Goal: Task Accomplishment & Management: Manage account settings

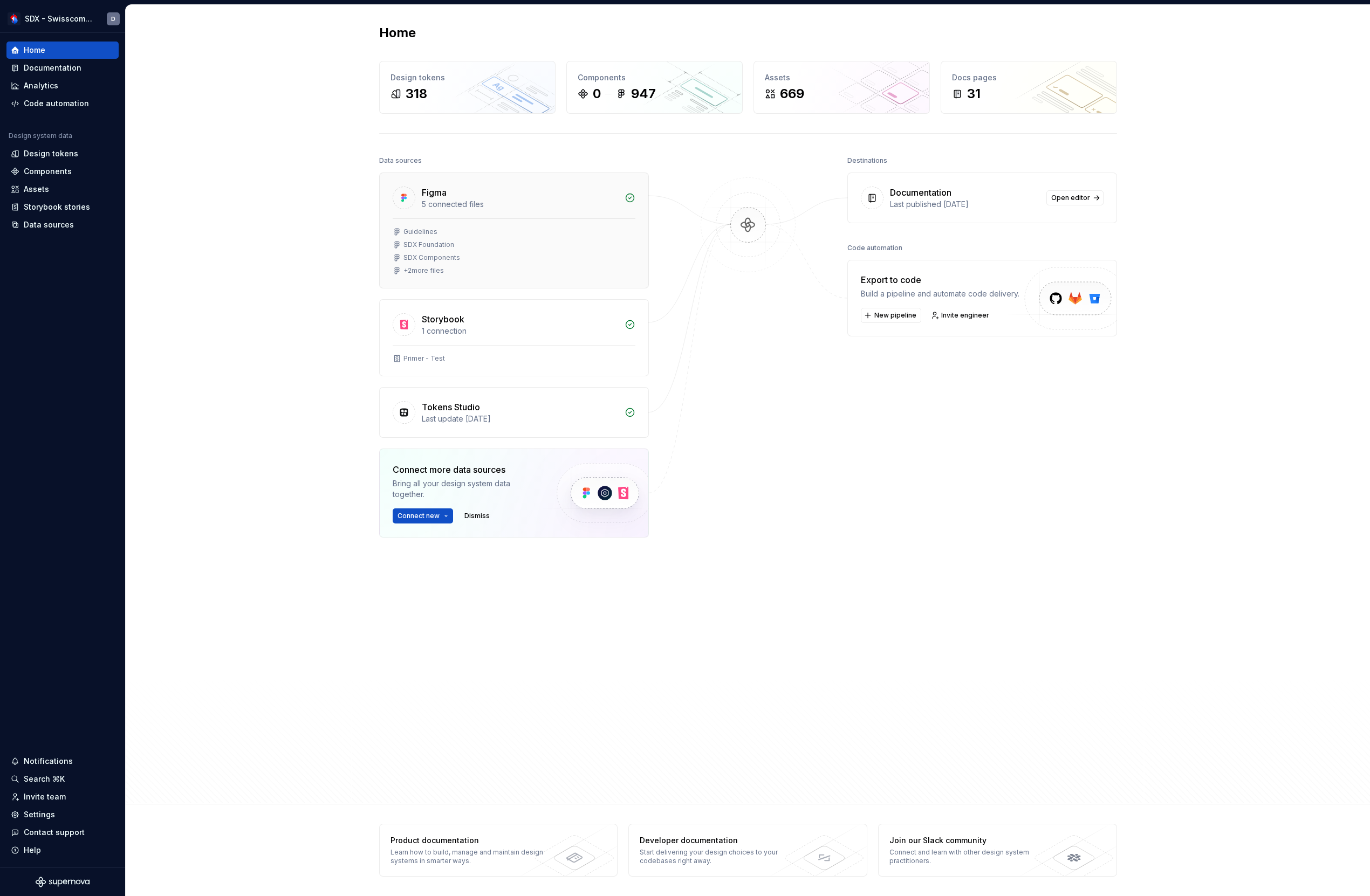
click at [512, 267] on div "+ 2 more files" at bounding box center [514, 271] width 243 height 9
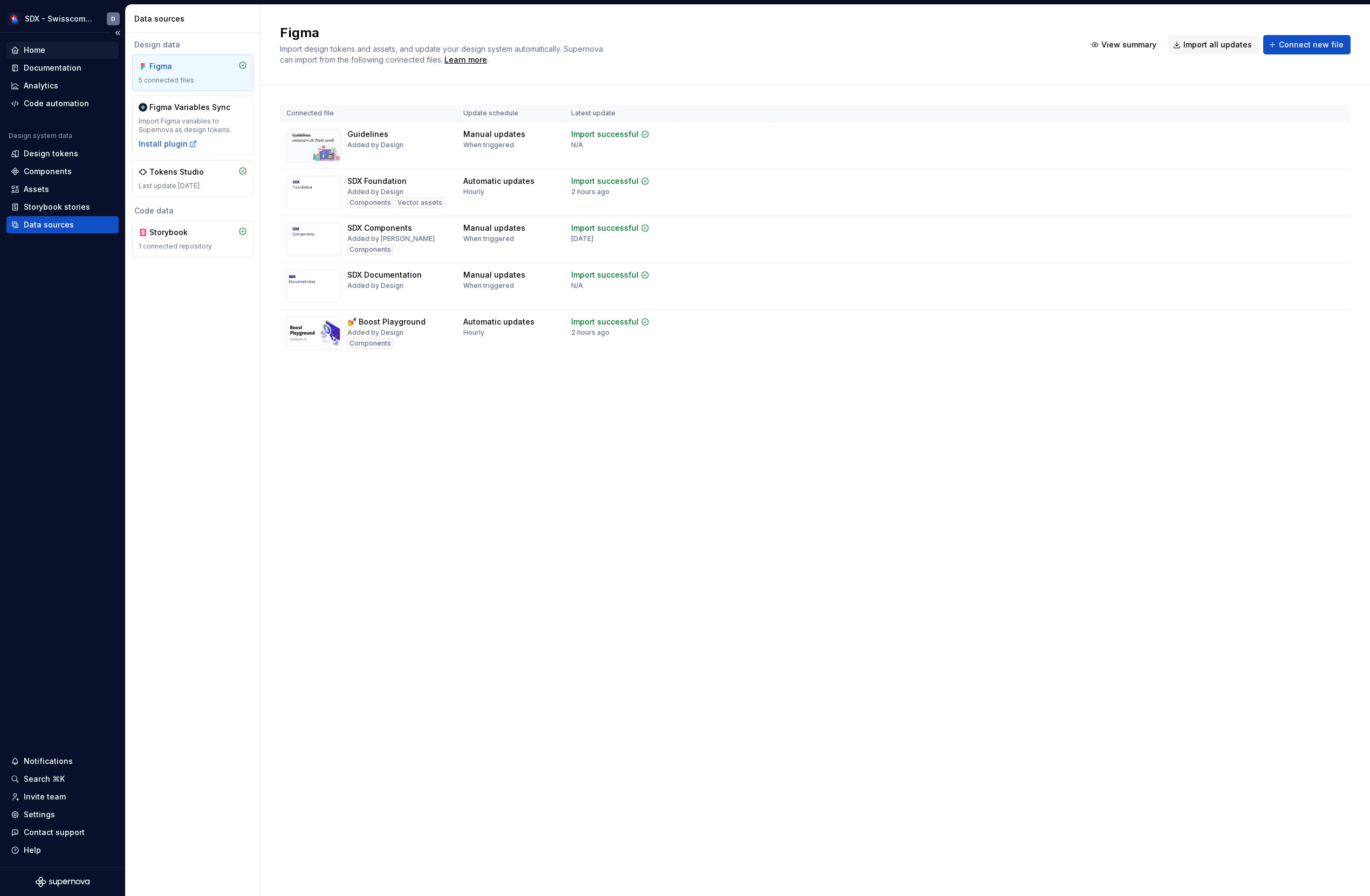
click at [32, 51] on div "Home" at bounding box center [34, 50] width 22 height 11
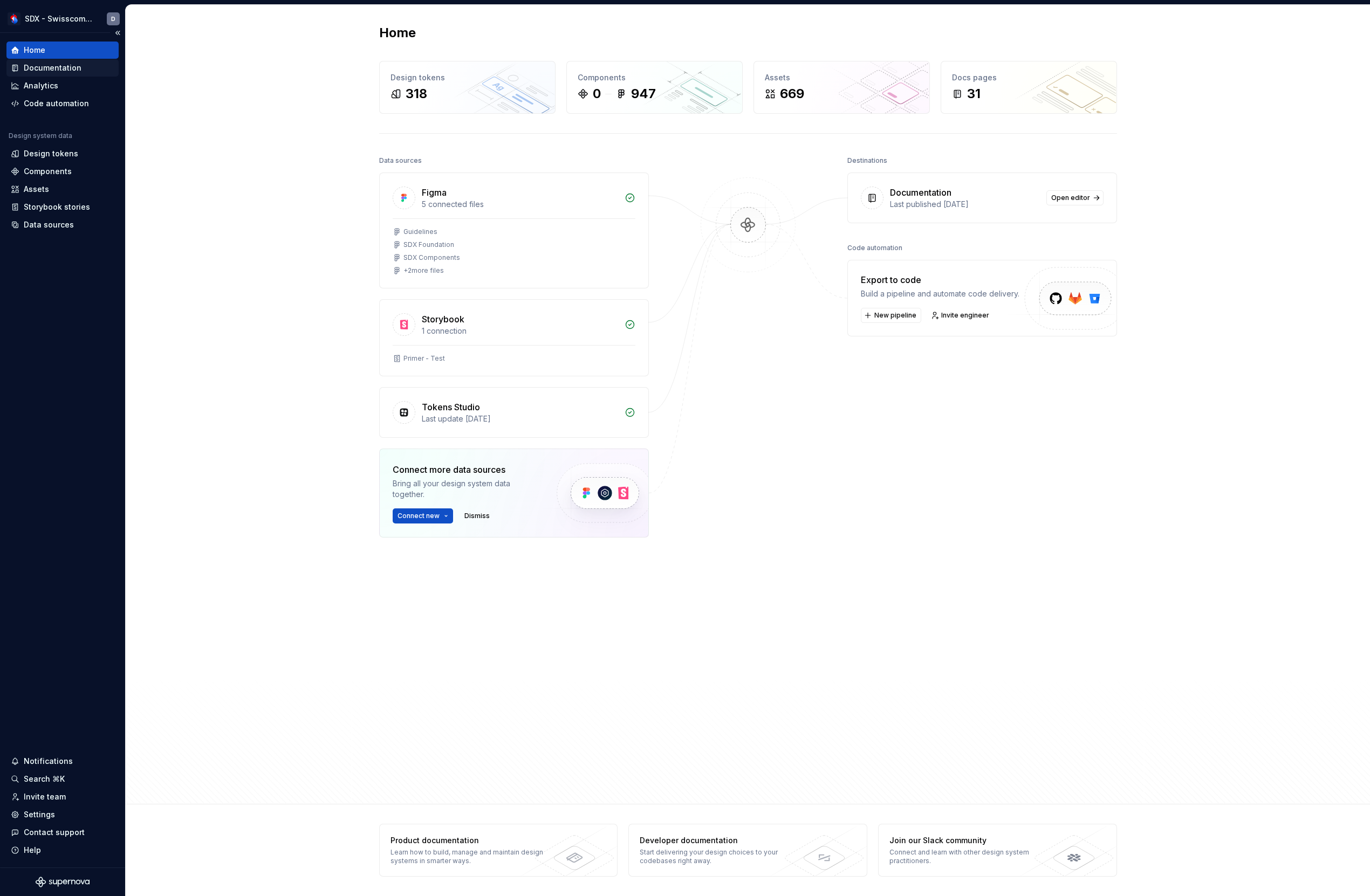
click at [39, 67] on div "Documentation" at bounding box center [53, 68] width 58 height 11
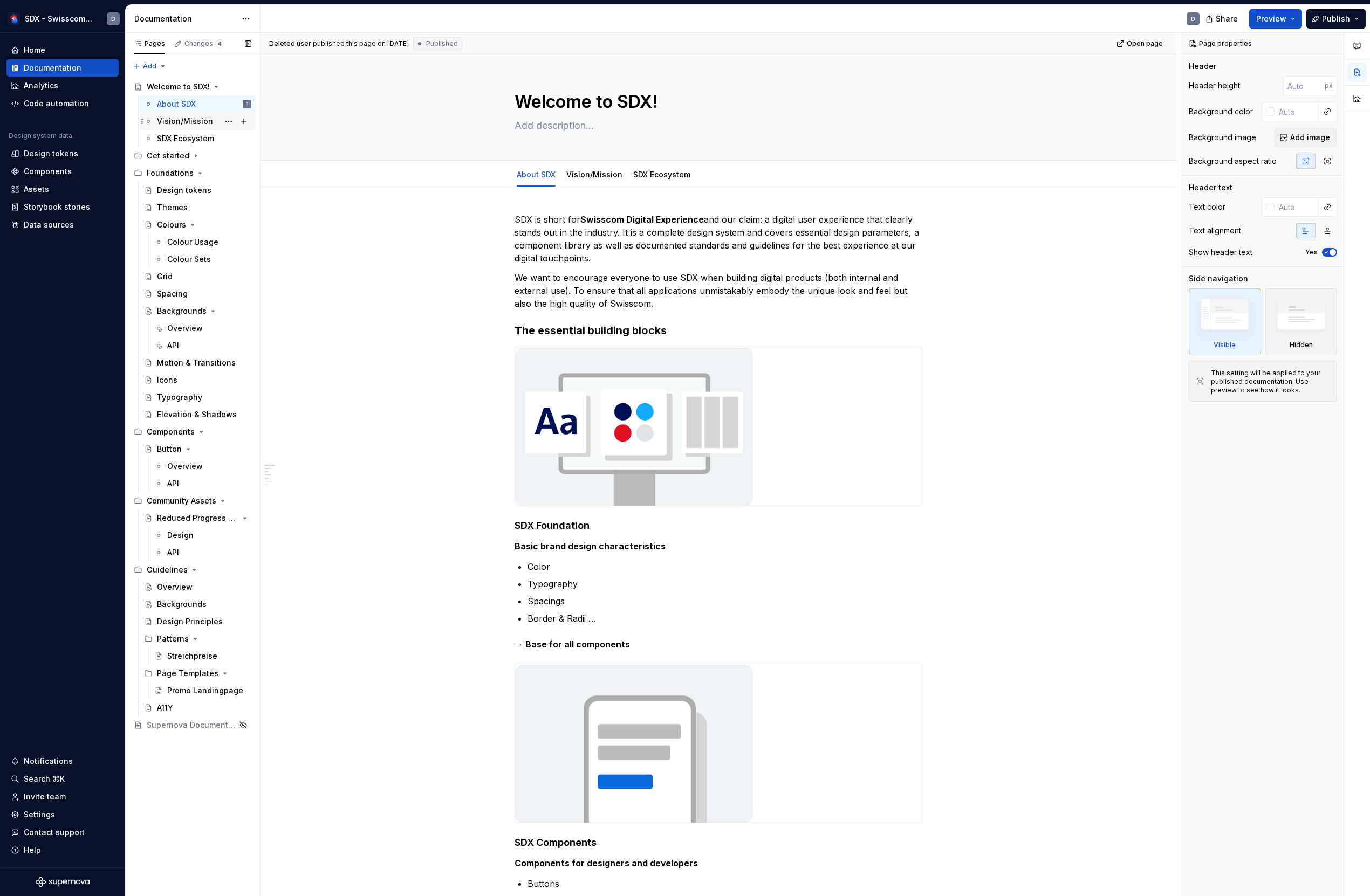
click at [175, 126] on div "Vision/Mission" at bounding box center [185, 121] width 56 height 11
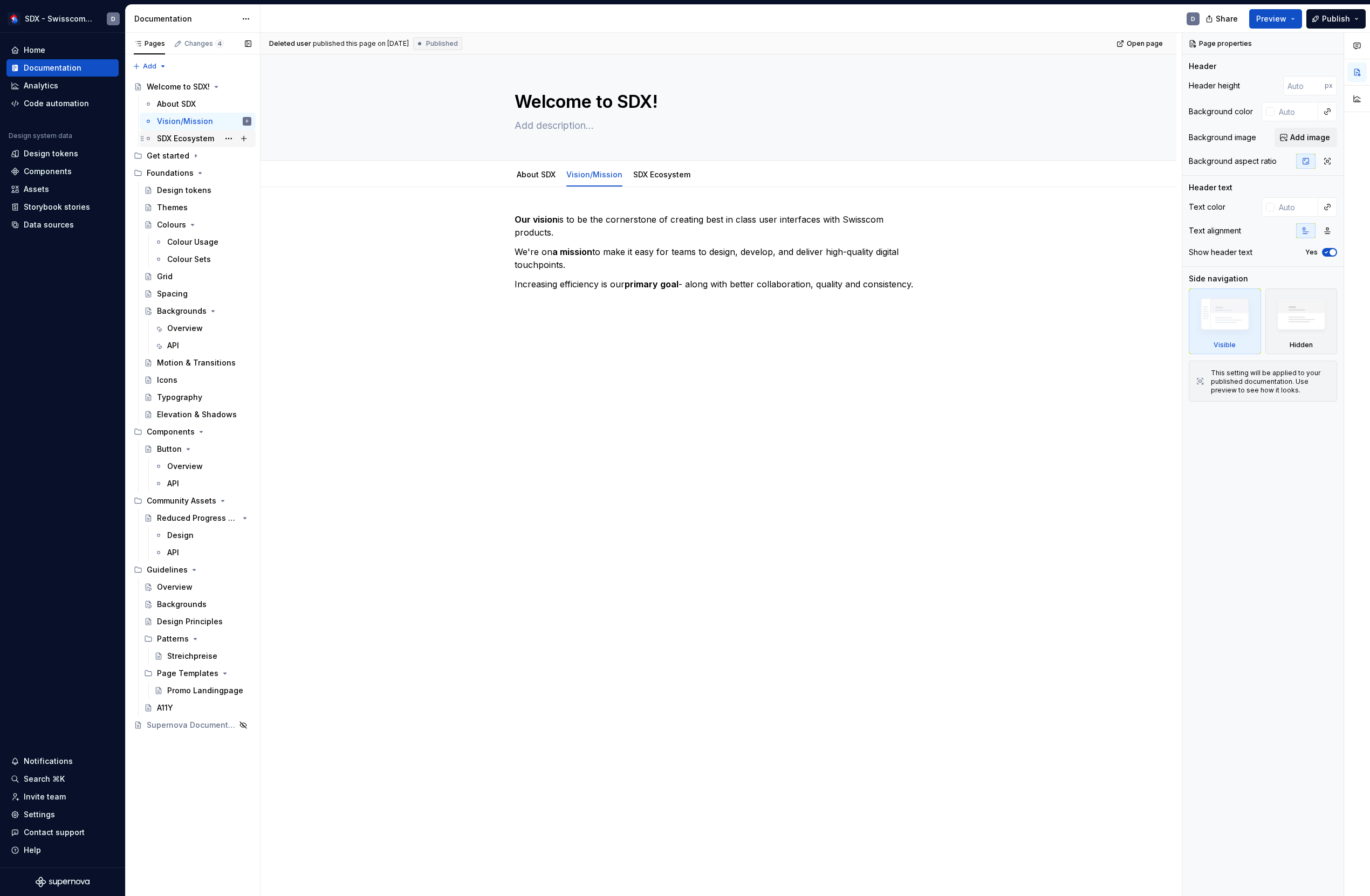
click at [173, 139] on div "SDX Ecosystem" at bounding box center [185, 138] width 57 height 11
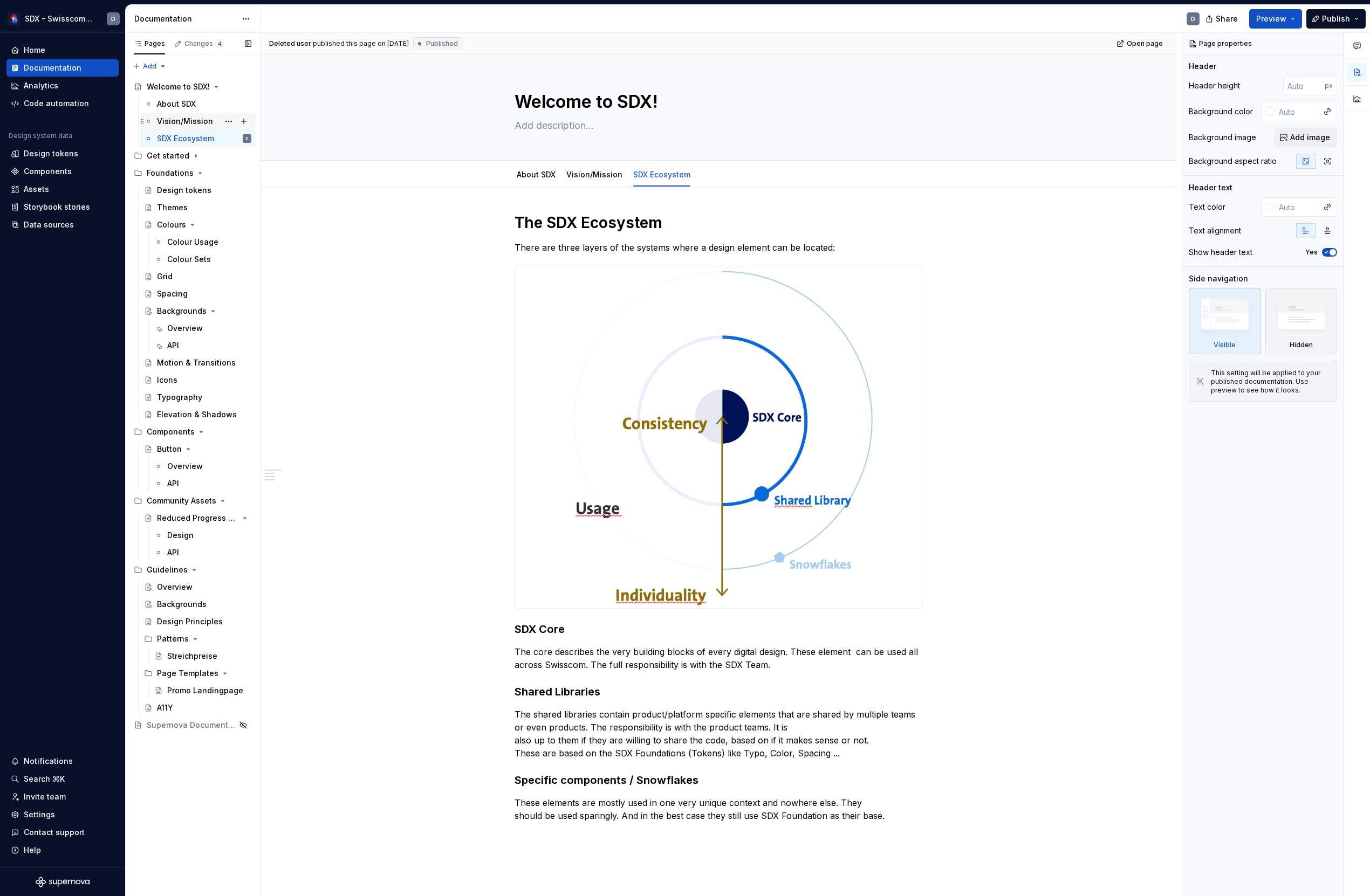
click at [184, 128] on div "Vision/Mission" at bounding box center [204, 121] width 94 height 15
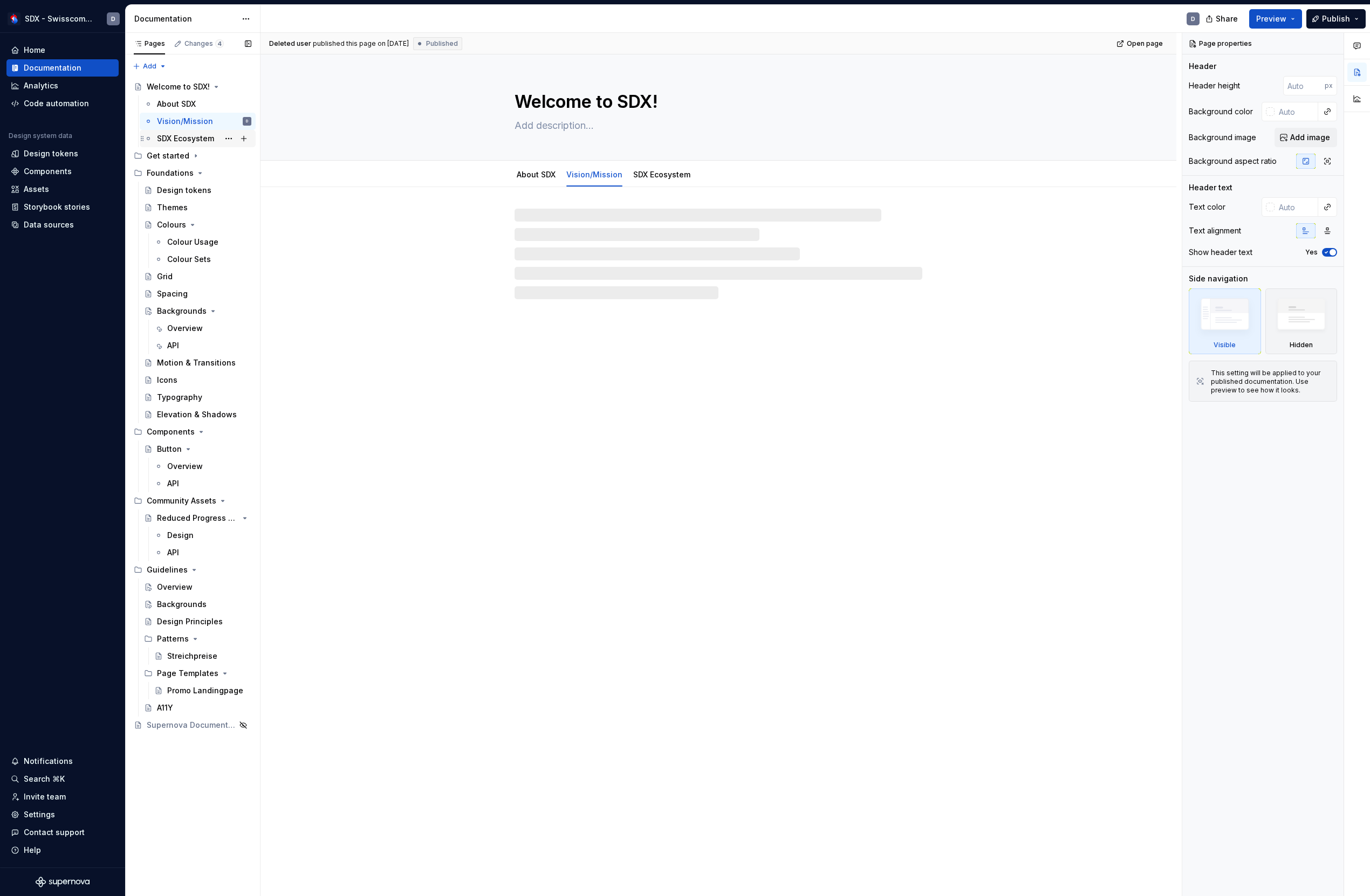
click at [189, 142] on div "SDX Ecosystem" at bounding box center [185, 138] width 57 height 11
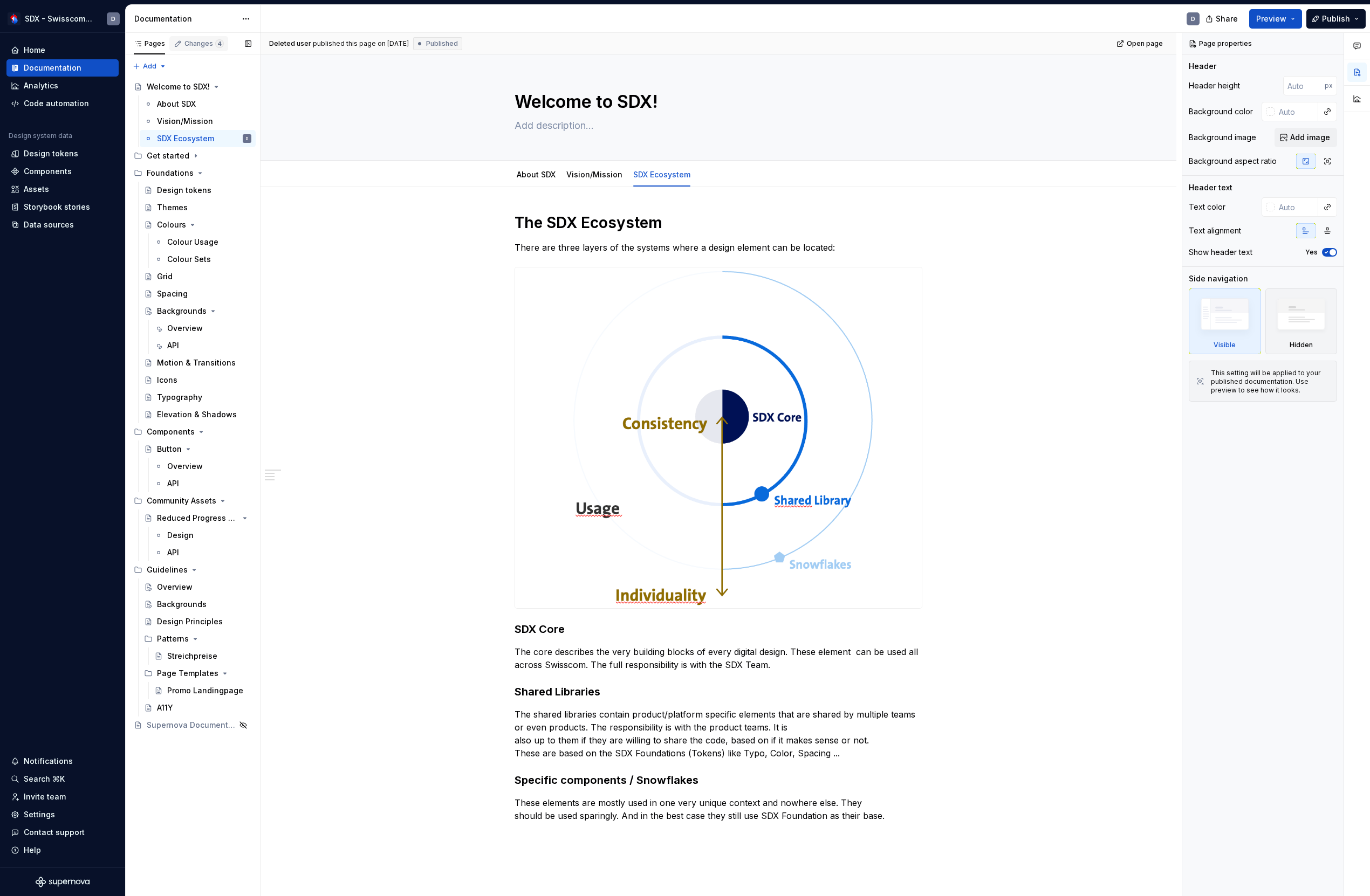
click at [199, 46] on div "Changes 4" at bounding box center [204, 44] width 39 height 9
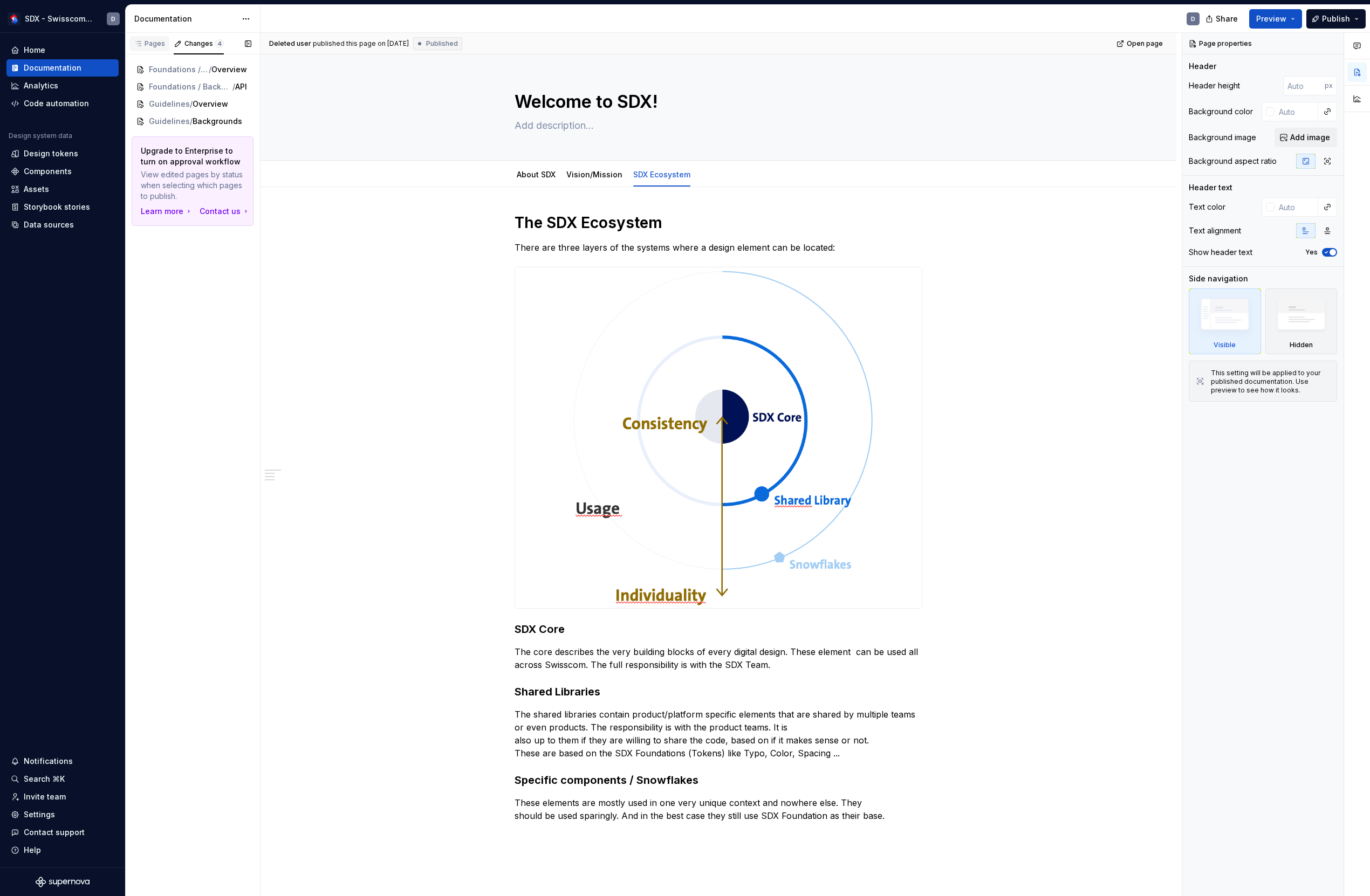
click at [147, 43] on div "Pages" at bounding box center [150, 44] width 31 height 9
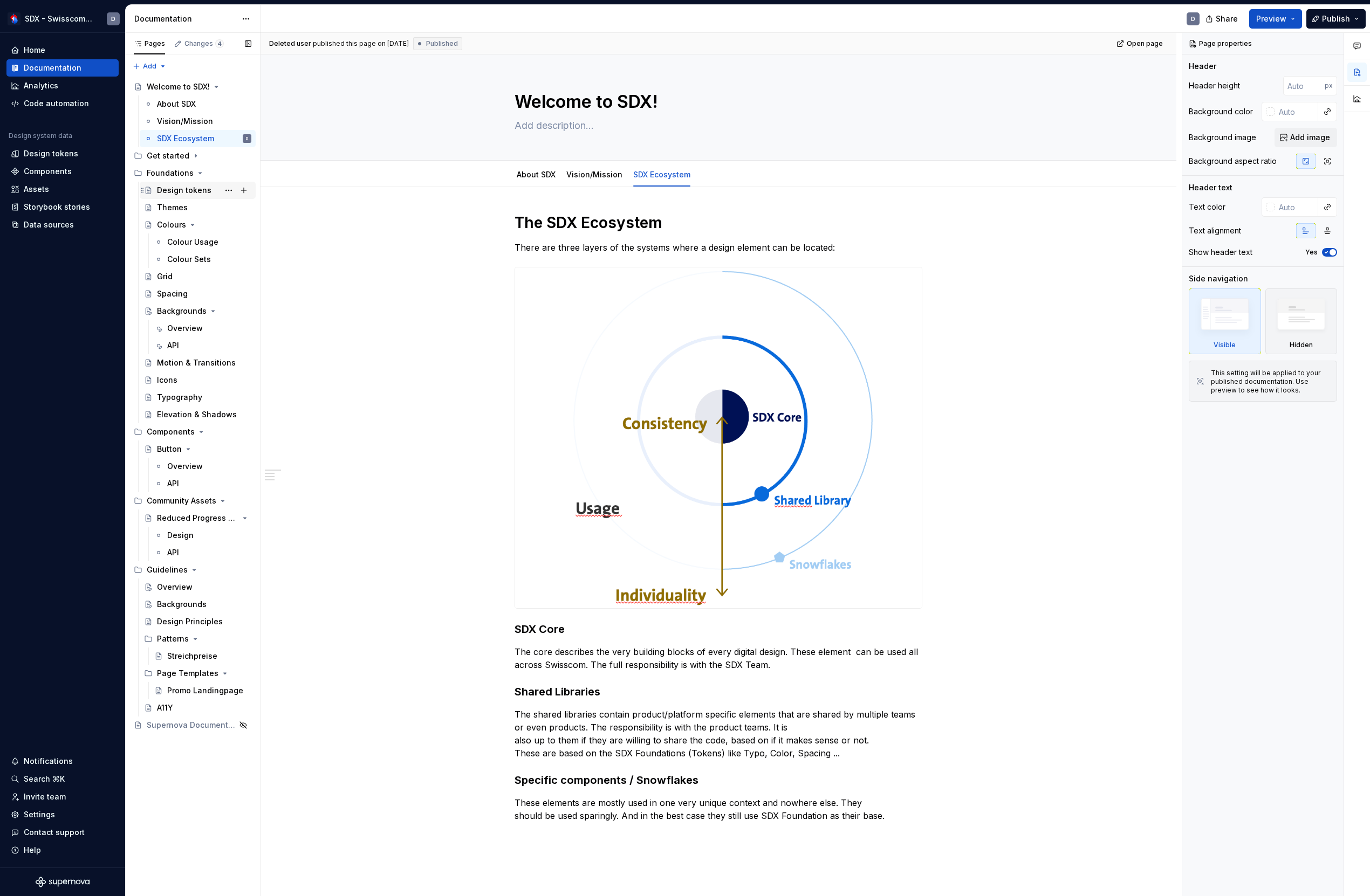
click at [199, 194] on div "Design tokens" at bounding box center [184, 190] width 54 height 11
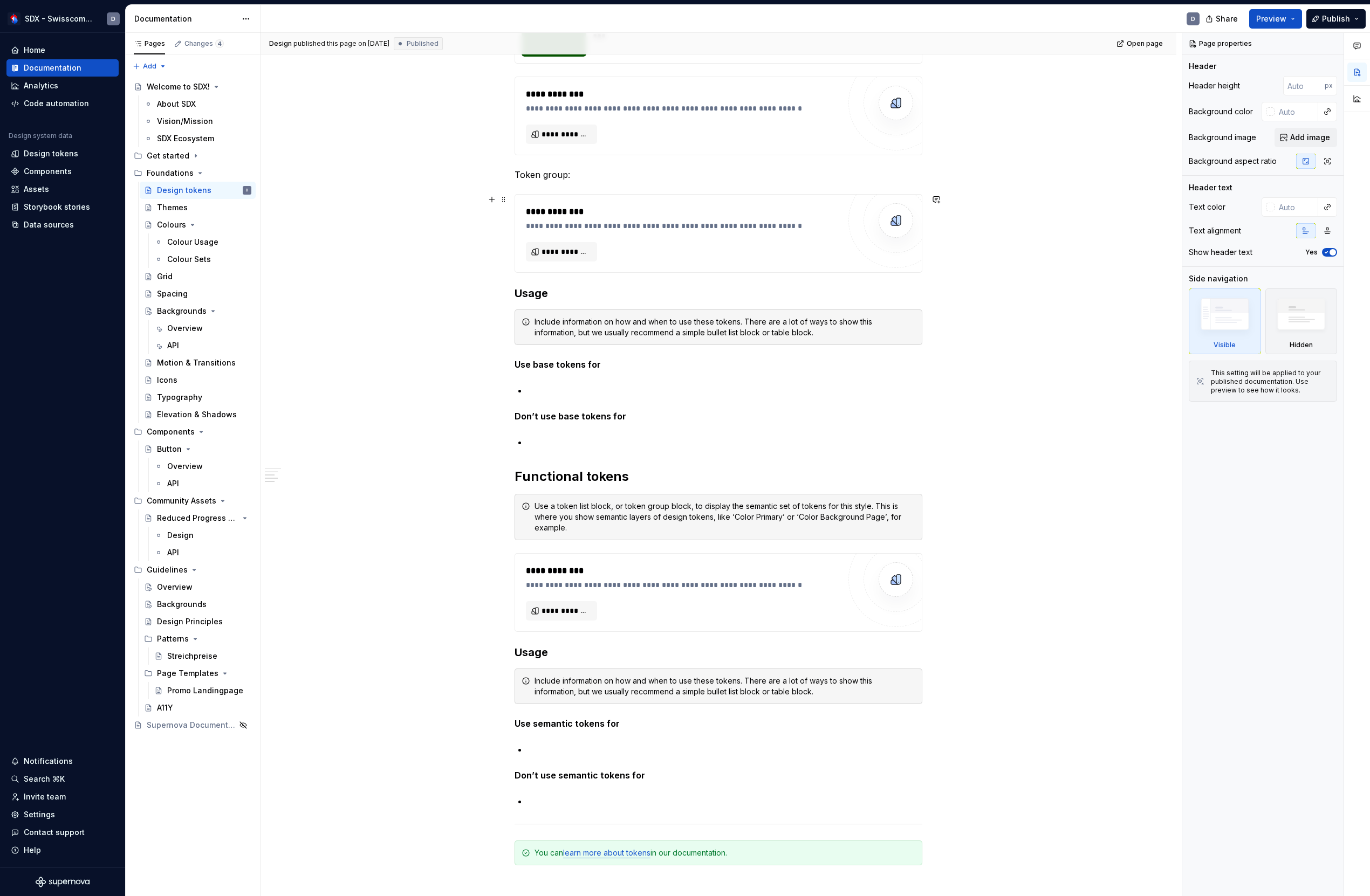
scroll to position [4576, 0]
click at [186, 213] on div "Themes" at bounding box center [204, 207] width 94 height 15
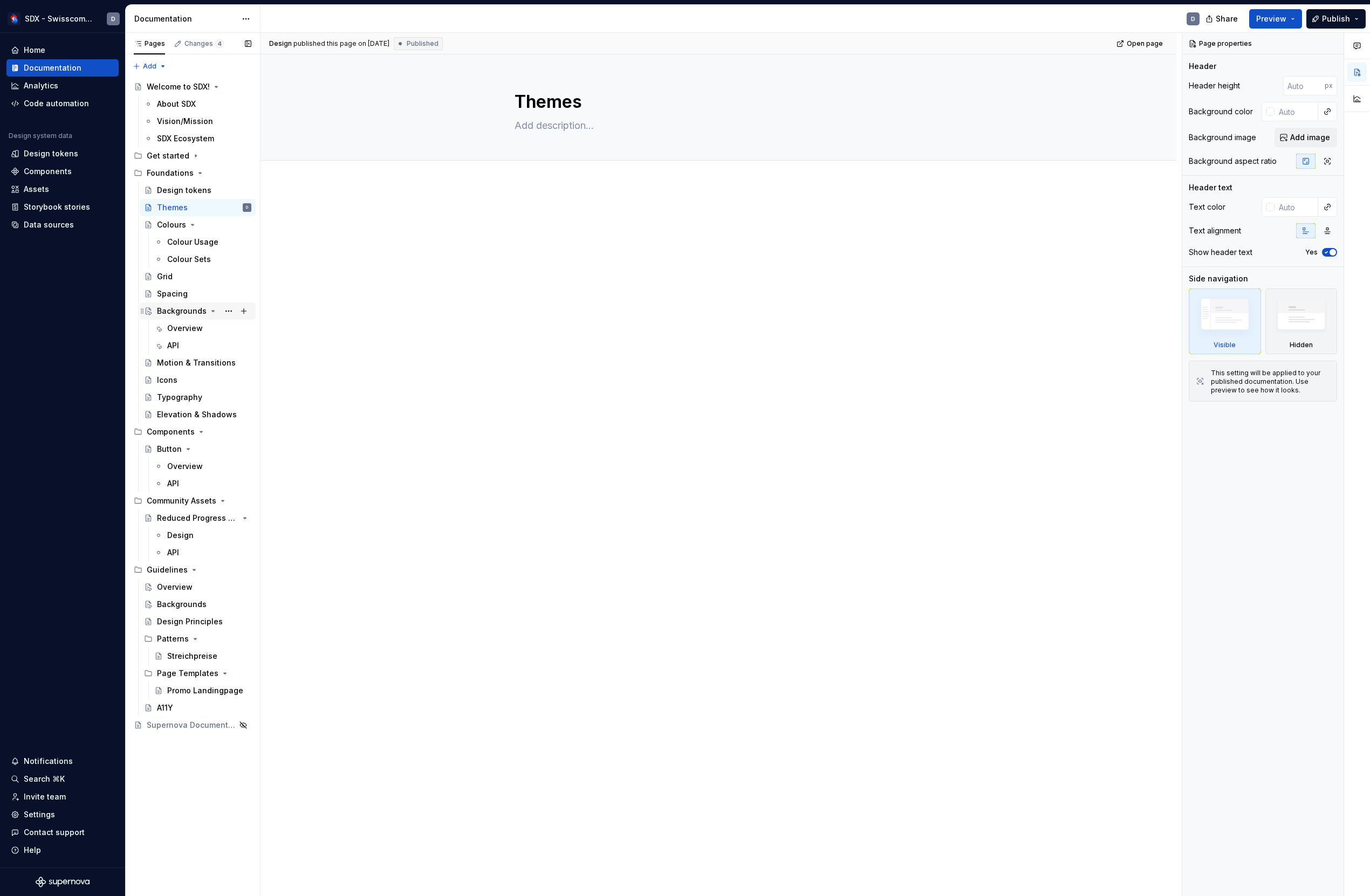
click at [181, 313] on div "Backgrounds" at bounding box center [181, 311] width 49 height 11
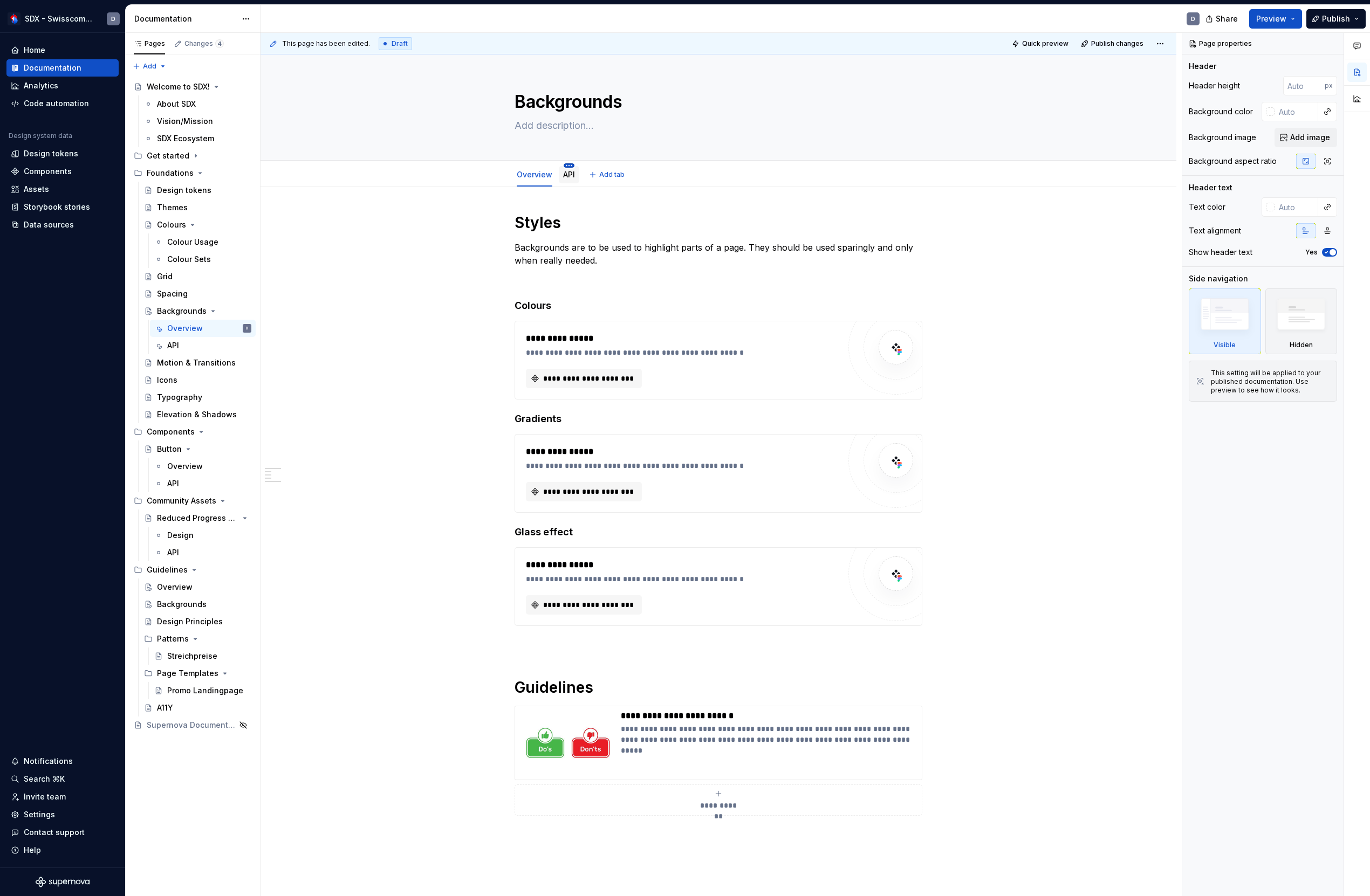
click at [571, 166] on html "SDX - Swisscom Digital Experience D Home Documentation Analytics Code automatio…" at bounding box center [685, 448] width 1370 height 896
click at [600, 216] on div "Hide tab" at bounding box center [636, 220] width 101 height 11
click at [186, 309] on div "Backgrounds" at bounding box center [181, 311] width 49 height 11
click at [187, 313] on div "Backgrounds" at bounding box center [181, 311] width 49 height 11
click at [539, 166] on html "SDX - Swisscom Digital Experience D Home Documentation Analytics Code automatio…" at bounding box center [685, 448] width 1370 height 896
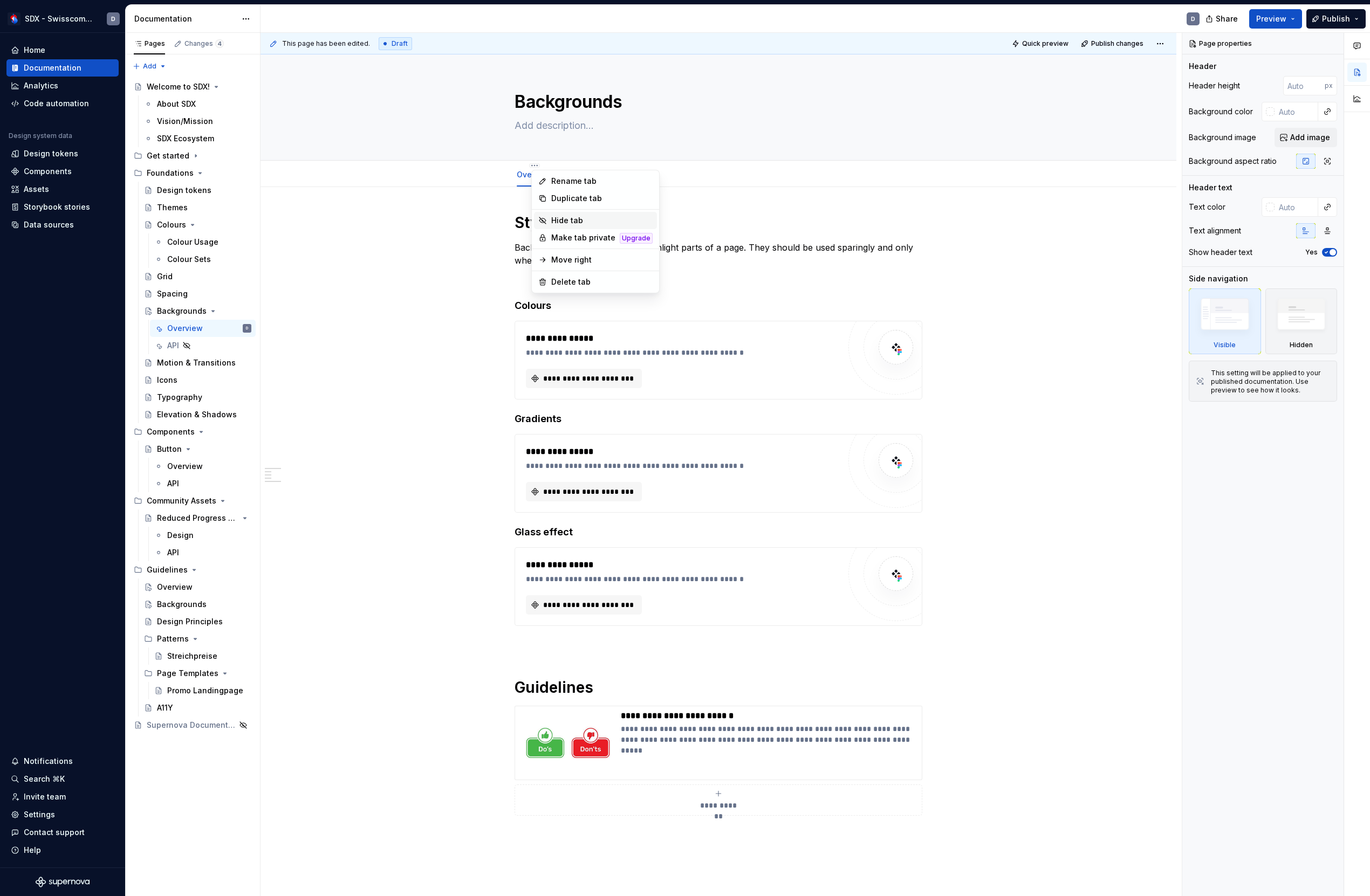
click at [560, 224] on div "Hide tab" at bounding box center [602, 220] width 101 height 11
click at [1278, 17] on span "Preview" at bounding box center [1272, 18] width 30 height 11
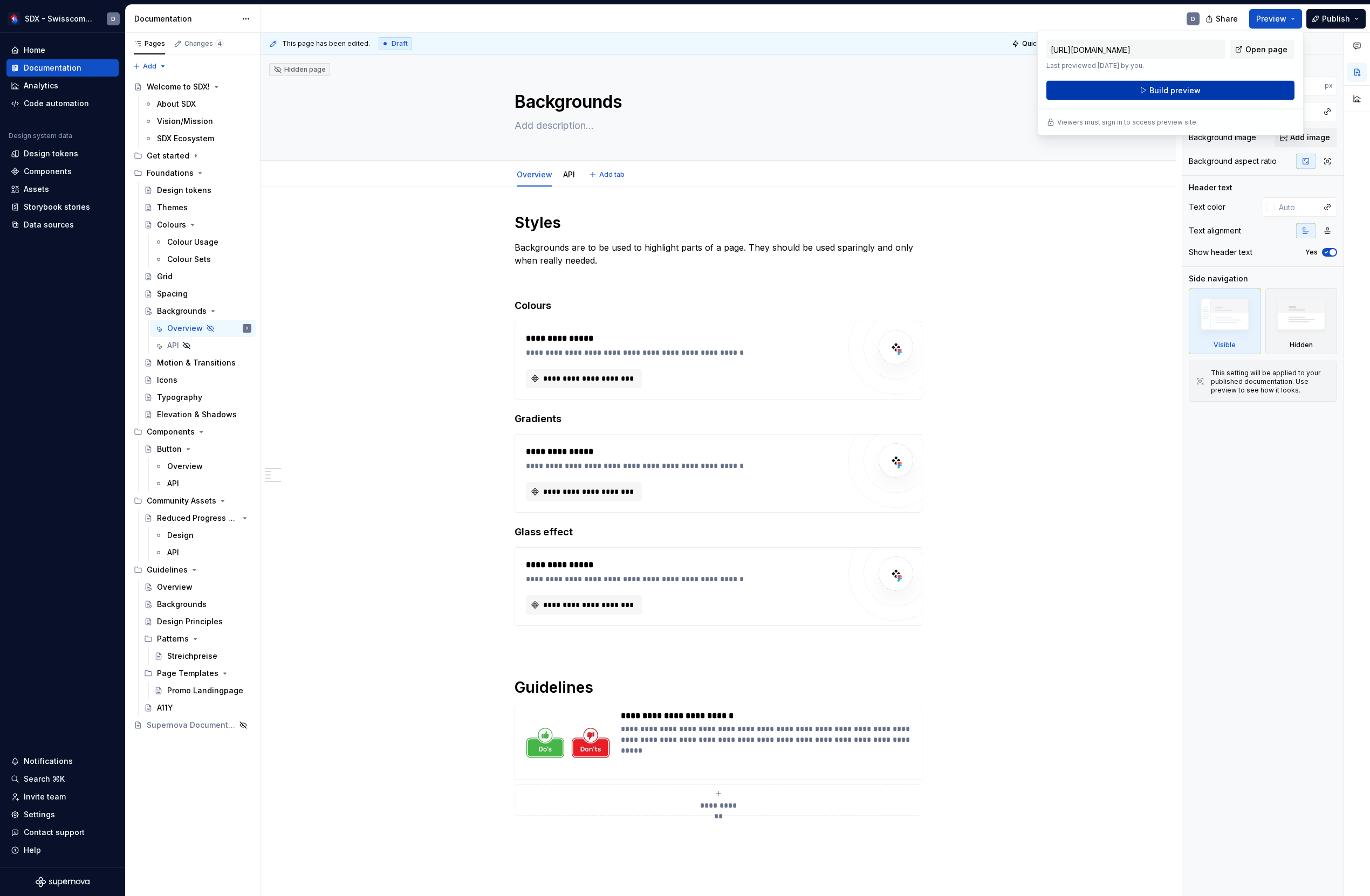
click at [1156, 89] on span "Build preview" at bounding box center [1175, 90] width 51 height 11
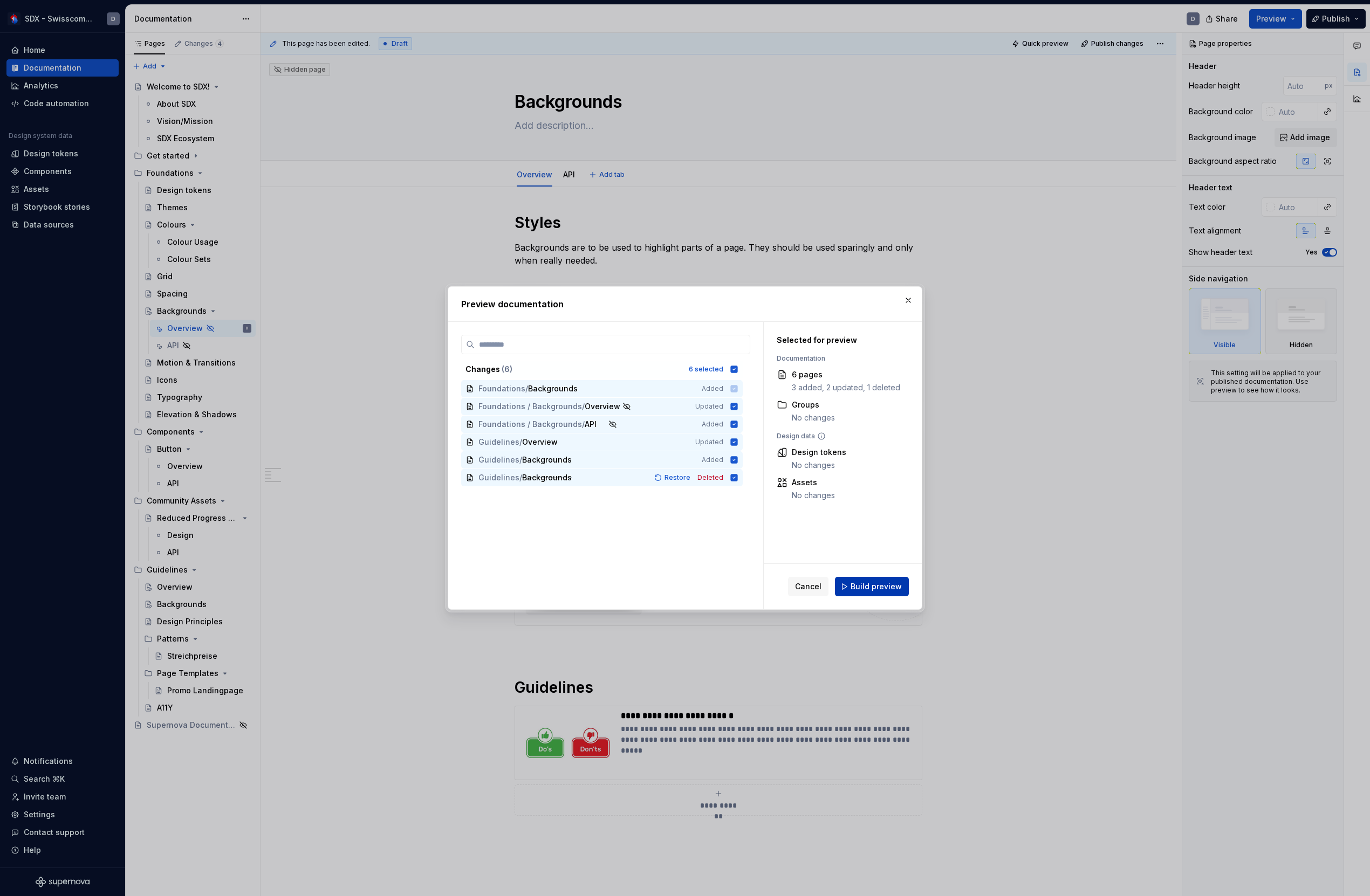
click at [859, 592] on span "Build preview" at bounding box center [876, 586] width 51 height 11
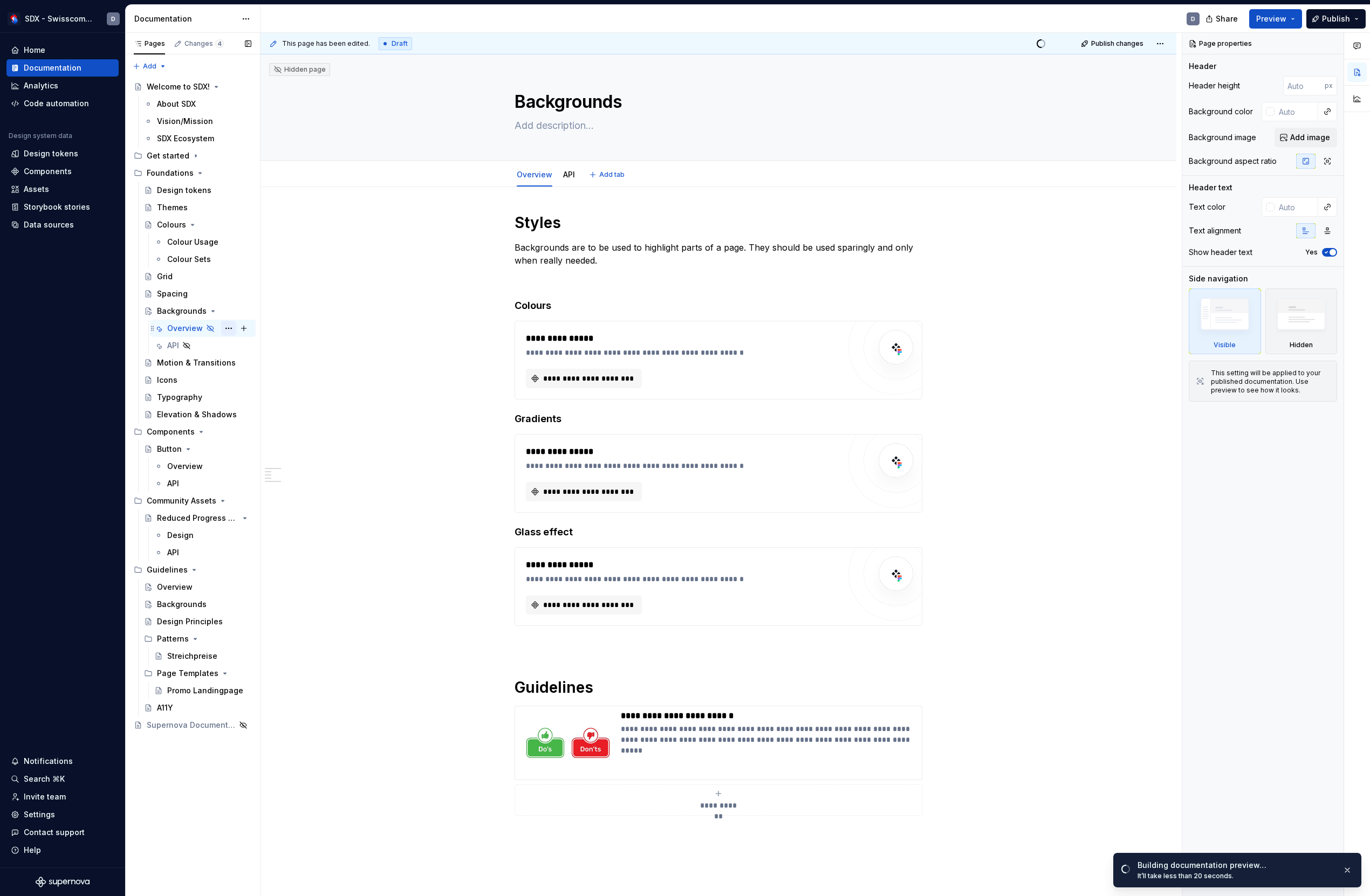
click at [230, 329] on button "Page tree" at bounding box center [228, 328] width 15 height 15
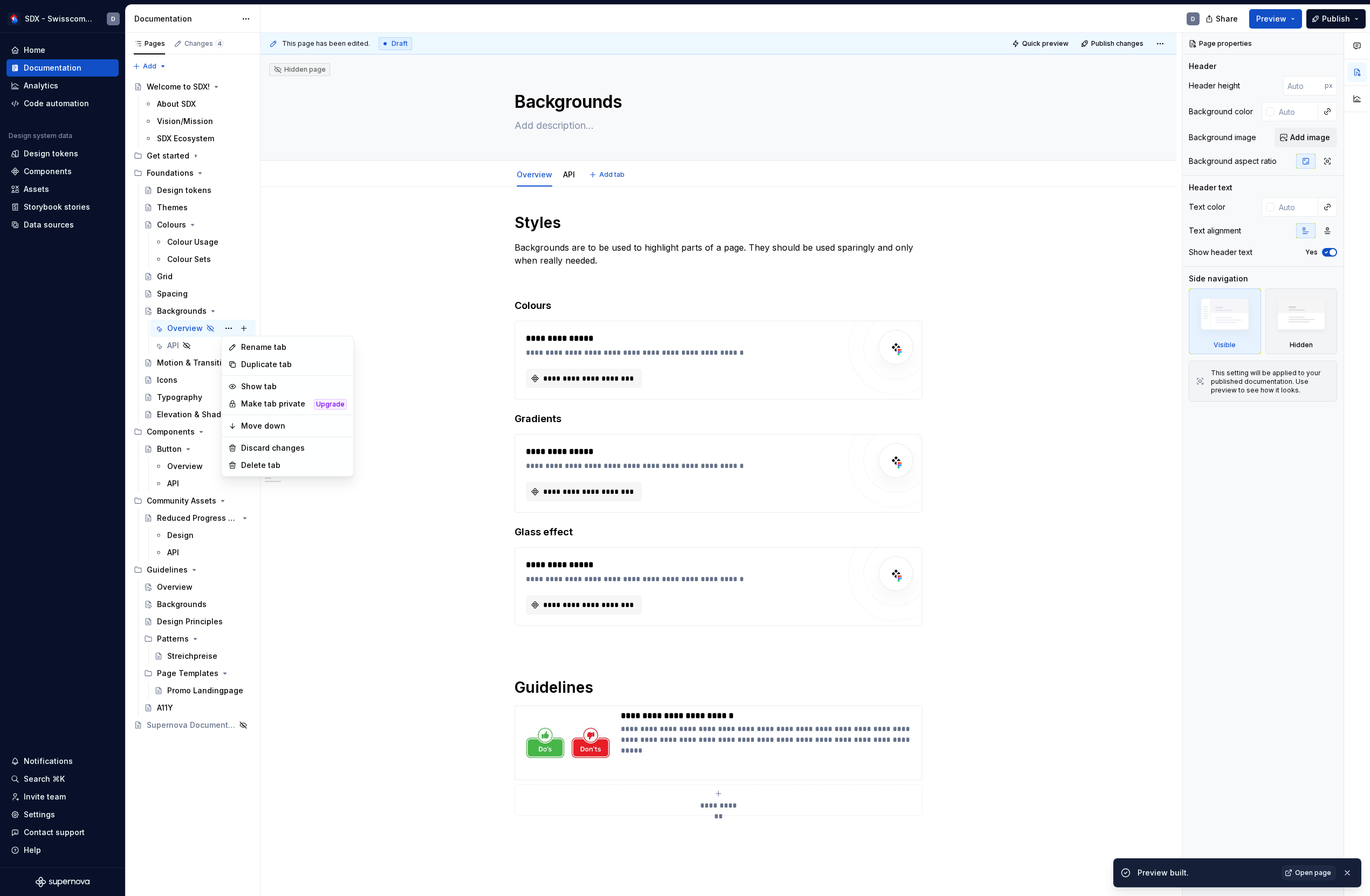
click at [448, 353] on html "SDX - Swisscom Digital Experience D Home Documentation Analytics Code automatio…" at bounding box center [685, 448] width 1370 height 896
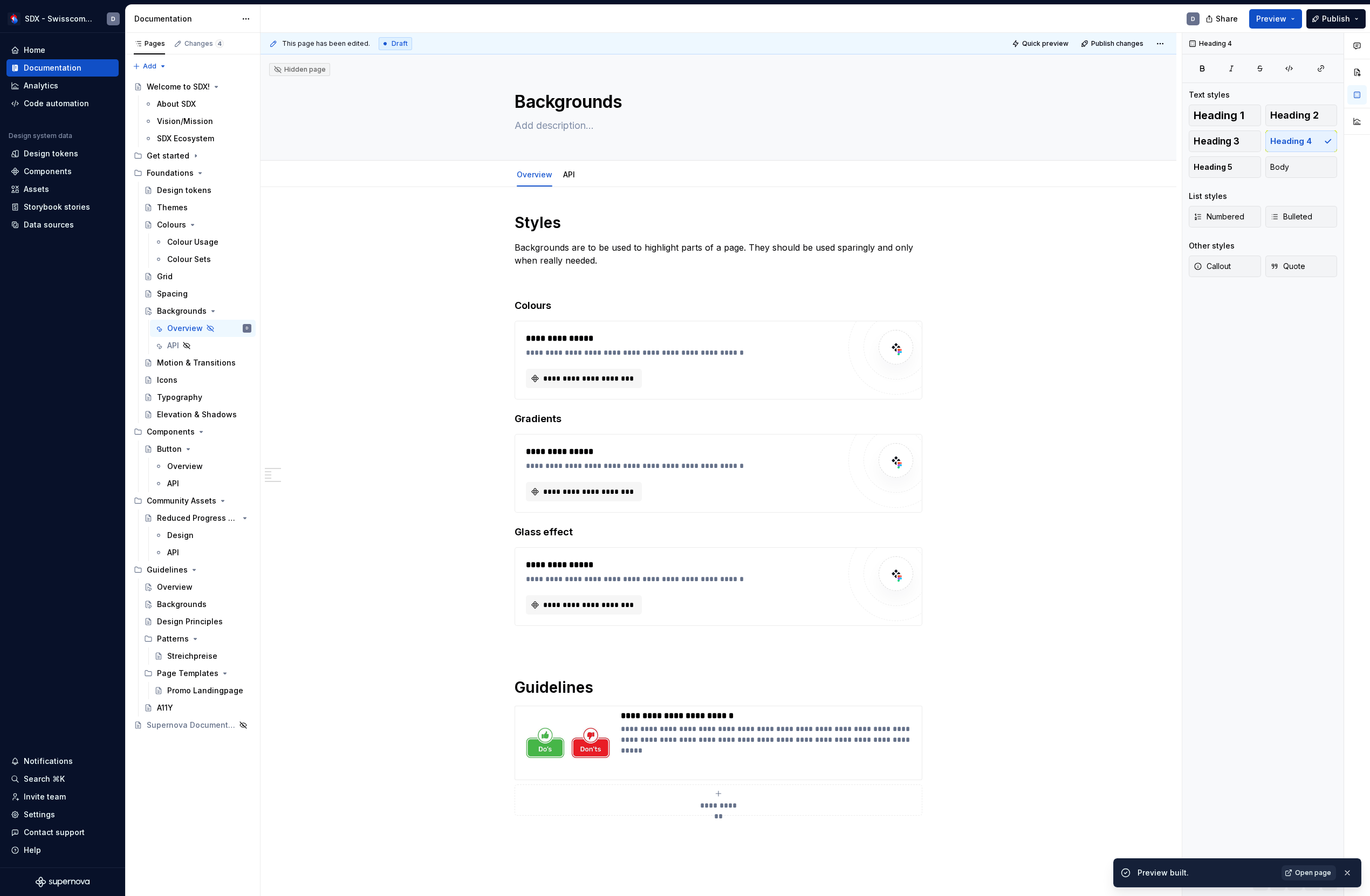
click at [1303, 875] on span "Open page" at bounding box center [1313, 873] width 36 height 9
click at [230, 328] on button "Page tree" at bounding box center [228, 328] width 15 height 15
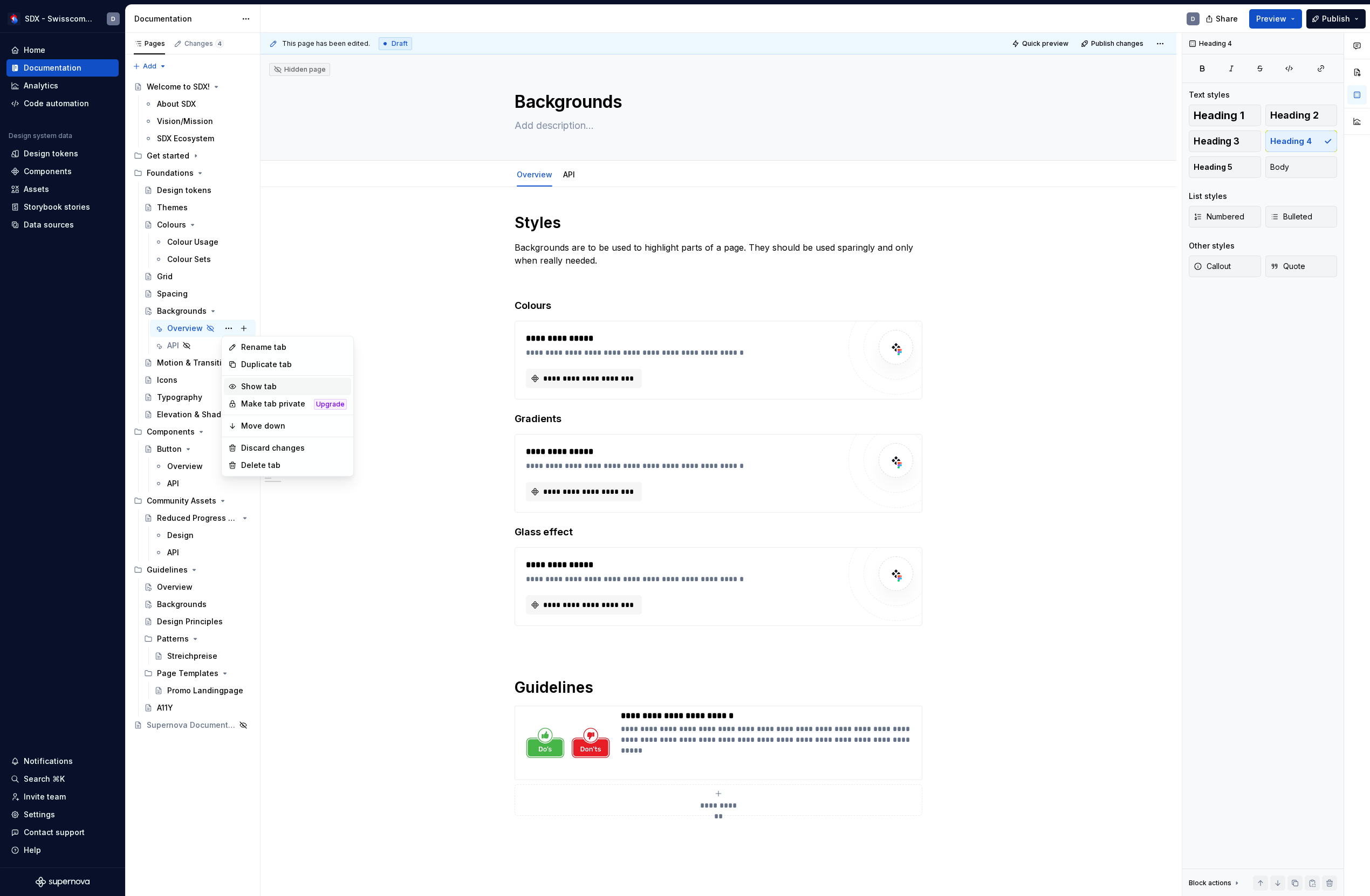
click at [265, 388] on div "Show tab" at bounding box center [294, 386] width 106 height 11
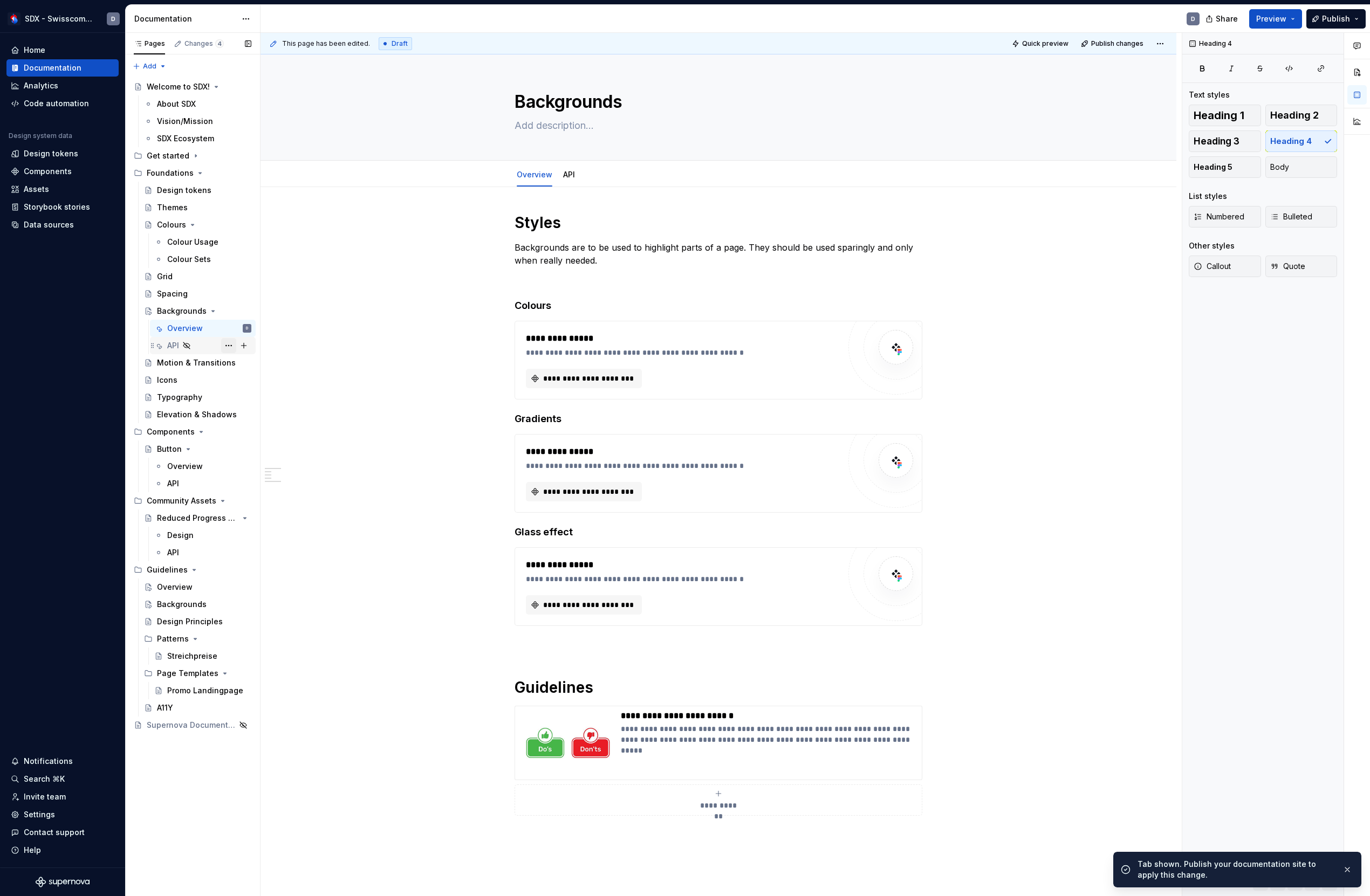
click at [228, 344] on button "Page tree" at bounding box center [228, 346] width 15 height 15
click at [268, 407] on div "Show tab" at bounding box center [294, 403] width 106 height 11
click at [225, 308] on button "Page tree" at bounding box center [228, 311] width 15 height 15
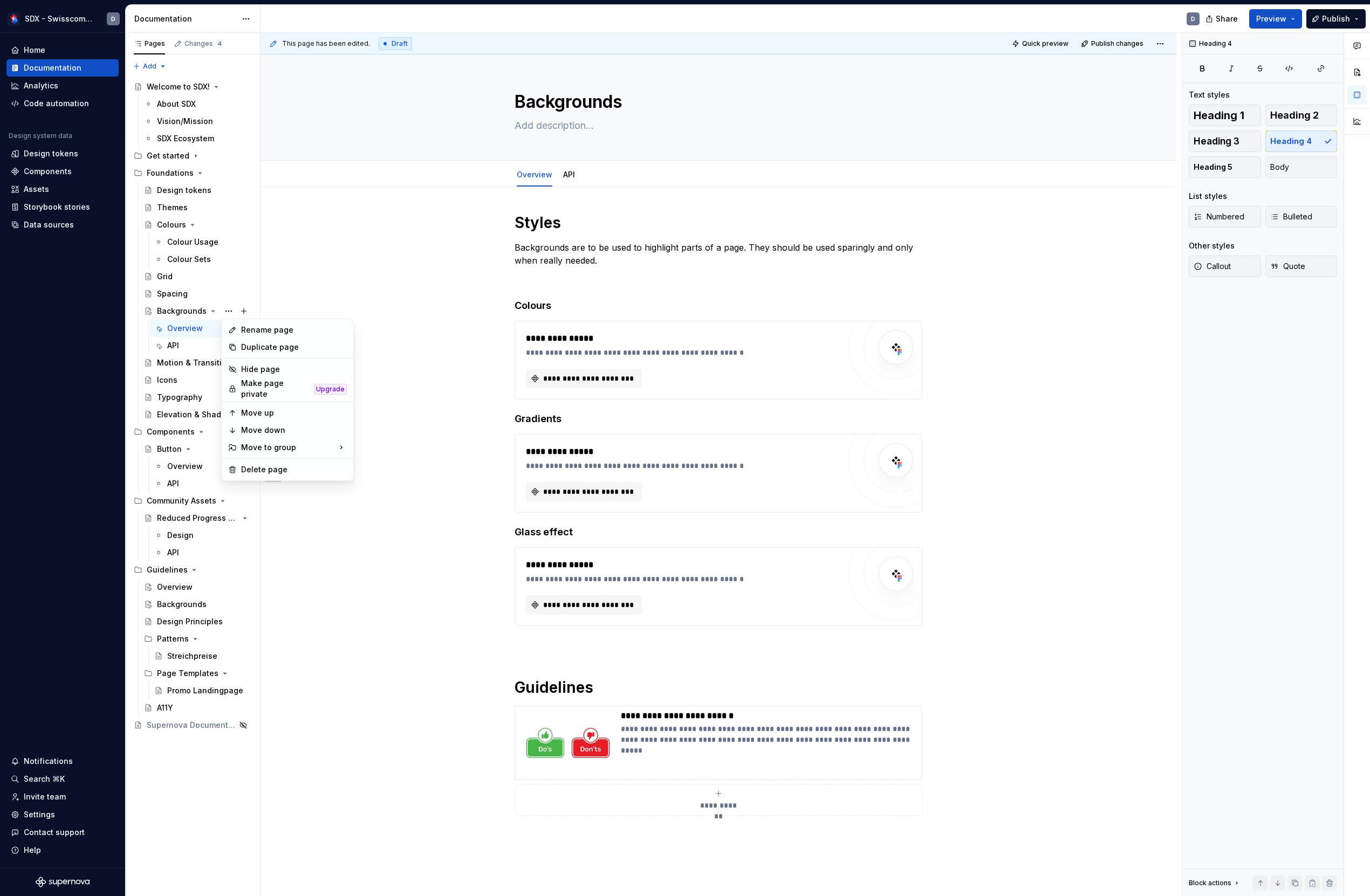
click at [452, 331] on html "SDX - Swisscom Digital Experience D Home Documentation Analytics Code automatio…" at bounding box center [685, 448] width 1370 height 896
click at [536, 166] on html "SDX - Swisscom Digital Experience D Home Documentation Analytics Code automatio…" at bounding box center [685, 448] width 1370 height 896
click at [416, 322] on div "**********" at bounding box center [719, 642] width 916 height 910
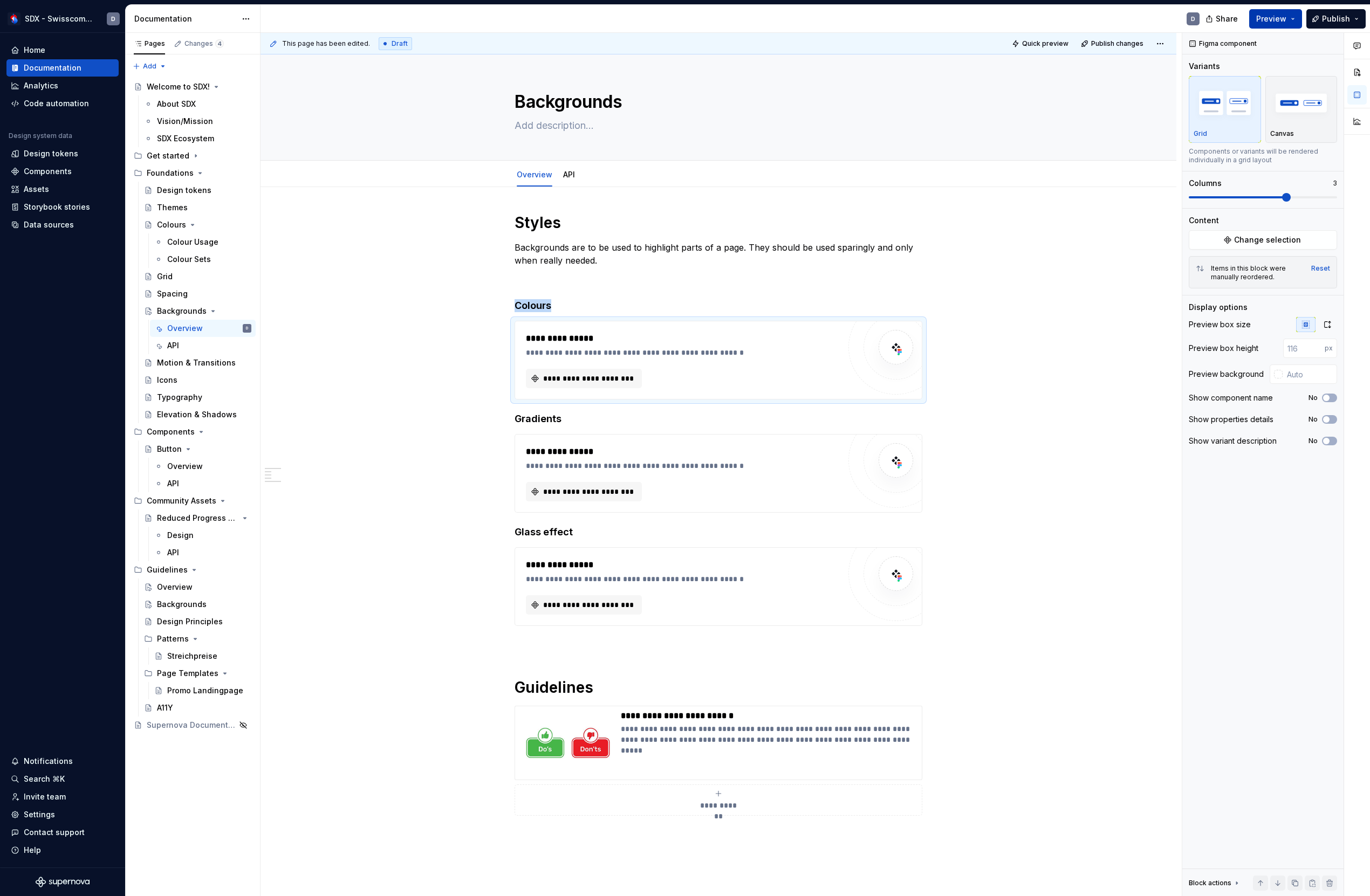
click at [1276, 21] on span "Preview" at bounding box center [1272, 18] width 30 height 11
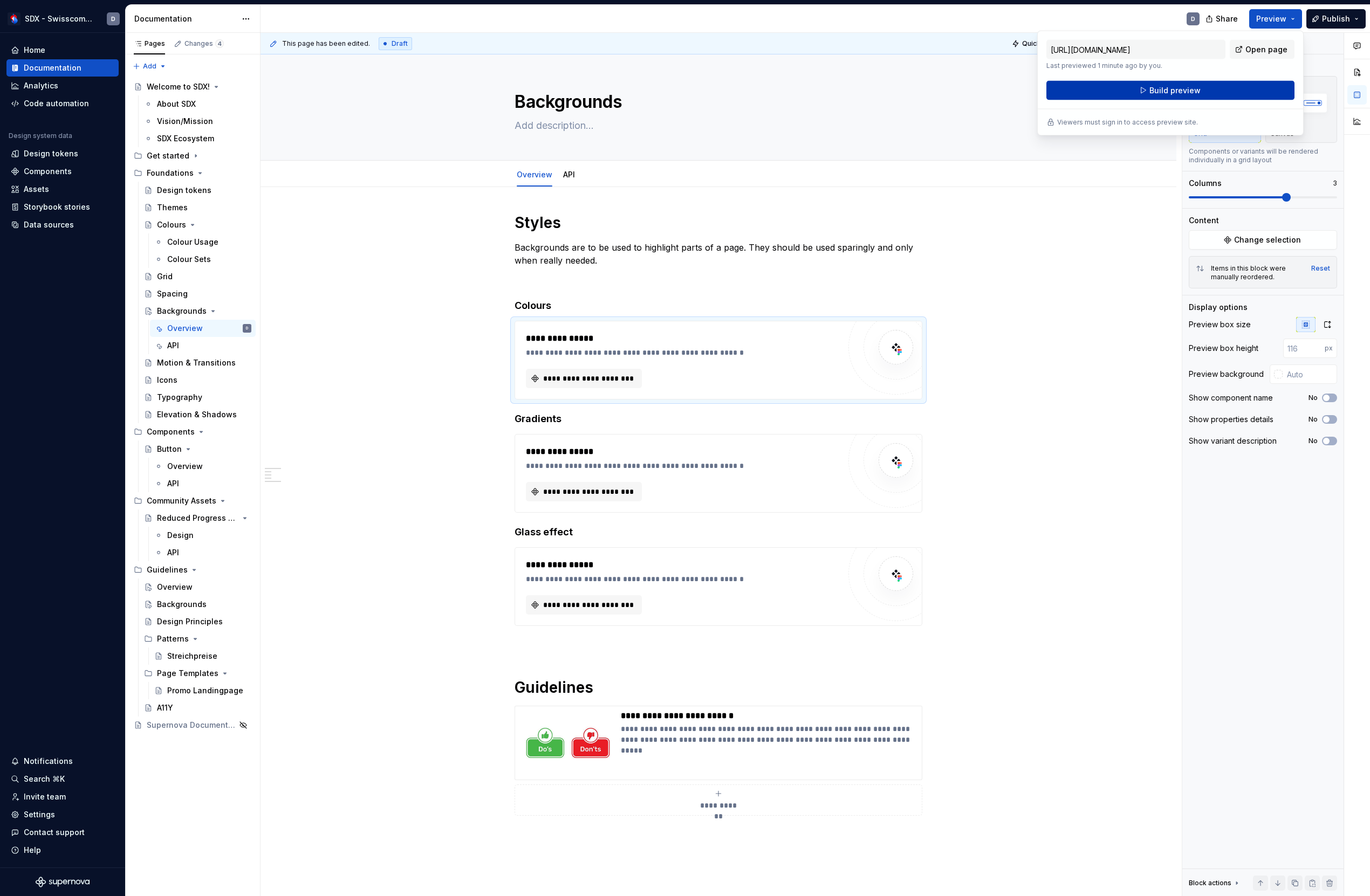
click at [1137, 95] on button "Build preview" at bounding box center [1170, 91] width 248 height 19
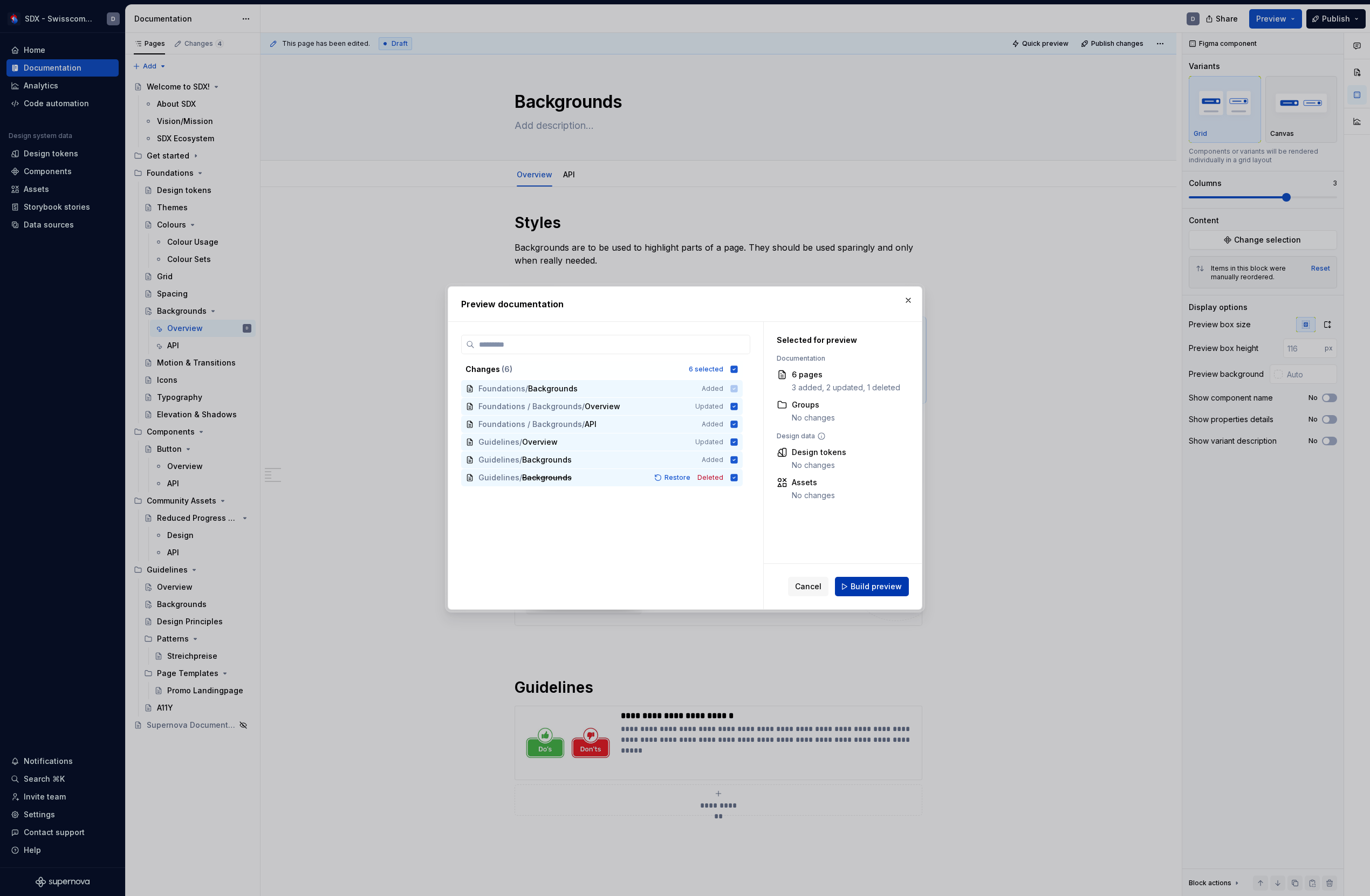
click at [863, 581] on span "Build preview" at bounding box center [876, 586] width 51 height 11
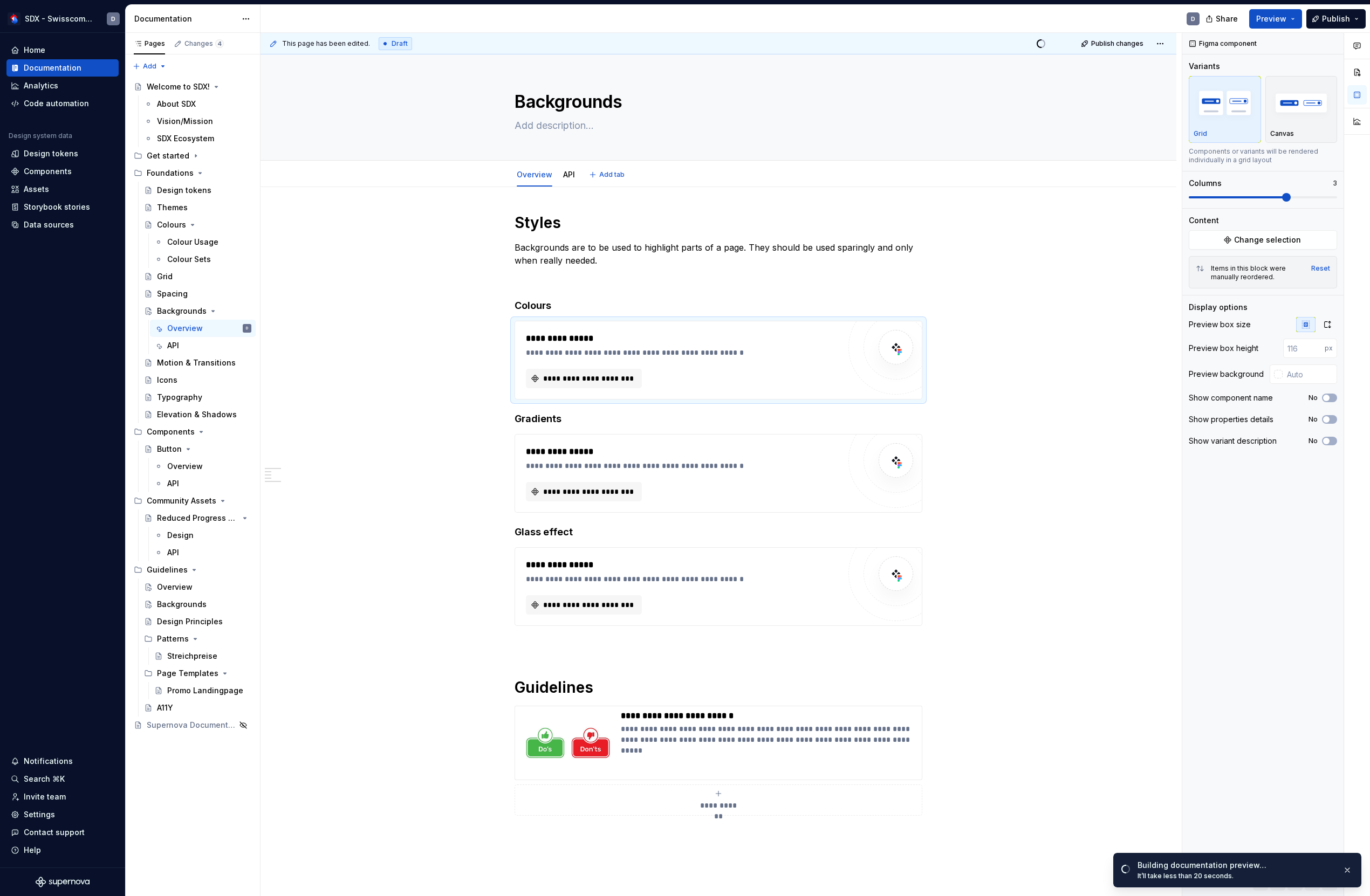
click at [686, 168] on div "Overview API Add tab" at bounding box center [718, 174] width 421 height 24
click at [247, 16] on html "SDX - Swisscom Digital Experience D Home Documentation Analytics Code automatio…" at bounding box center [685, 448] width 1370 height 896
click at [285, 109] on div "Documentation settings" at bounding box center [307, 112] width 102 height 11
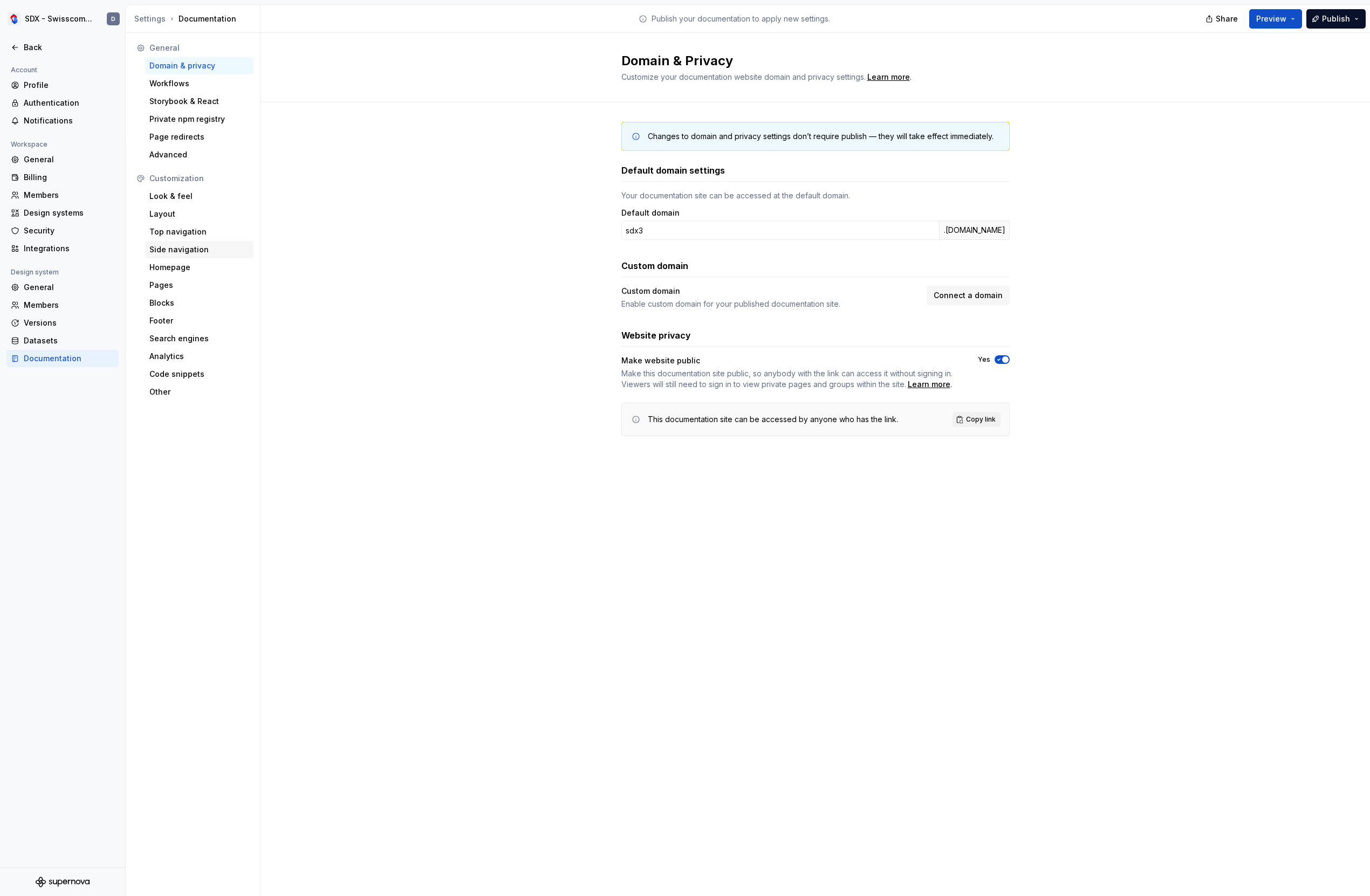
click at [193, 254] on div "Side navigation" at bounding box center [200, 249] width 100 height 11
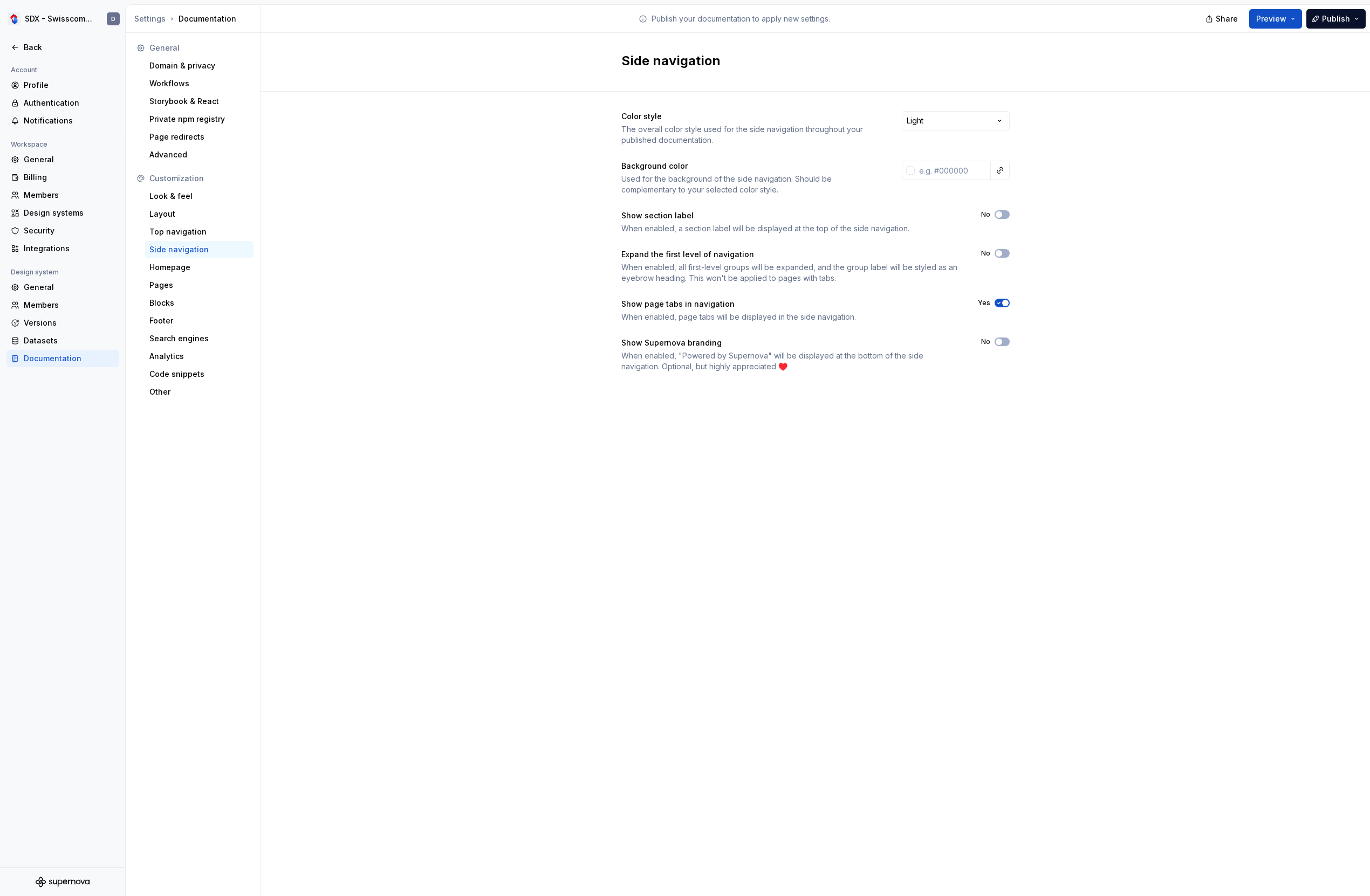
click at [999, 303] on icon "button" at bounding box center [999, 303] width 3 height 2
click at [1274, 22] on span "Preview" at bounding box center [1272, 18] width 30 height 11
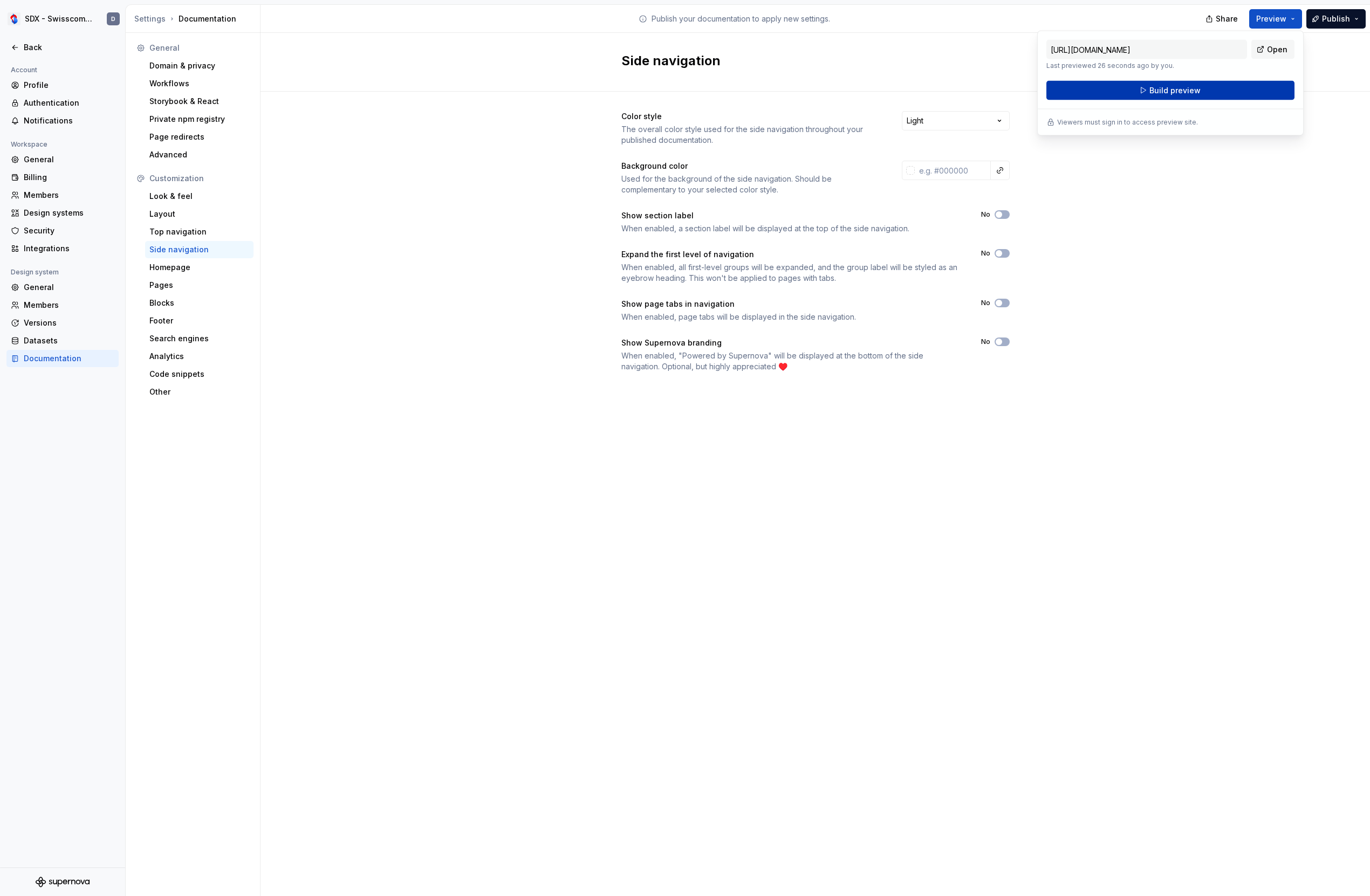
click at [1165, 91] on span "Build preview" at bounding box center [1175, 90] width 51 height 11
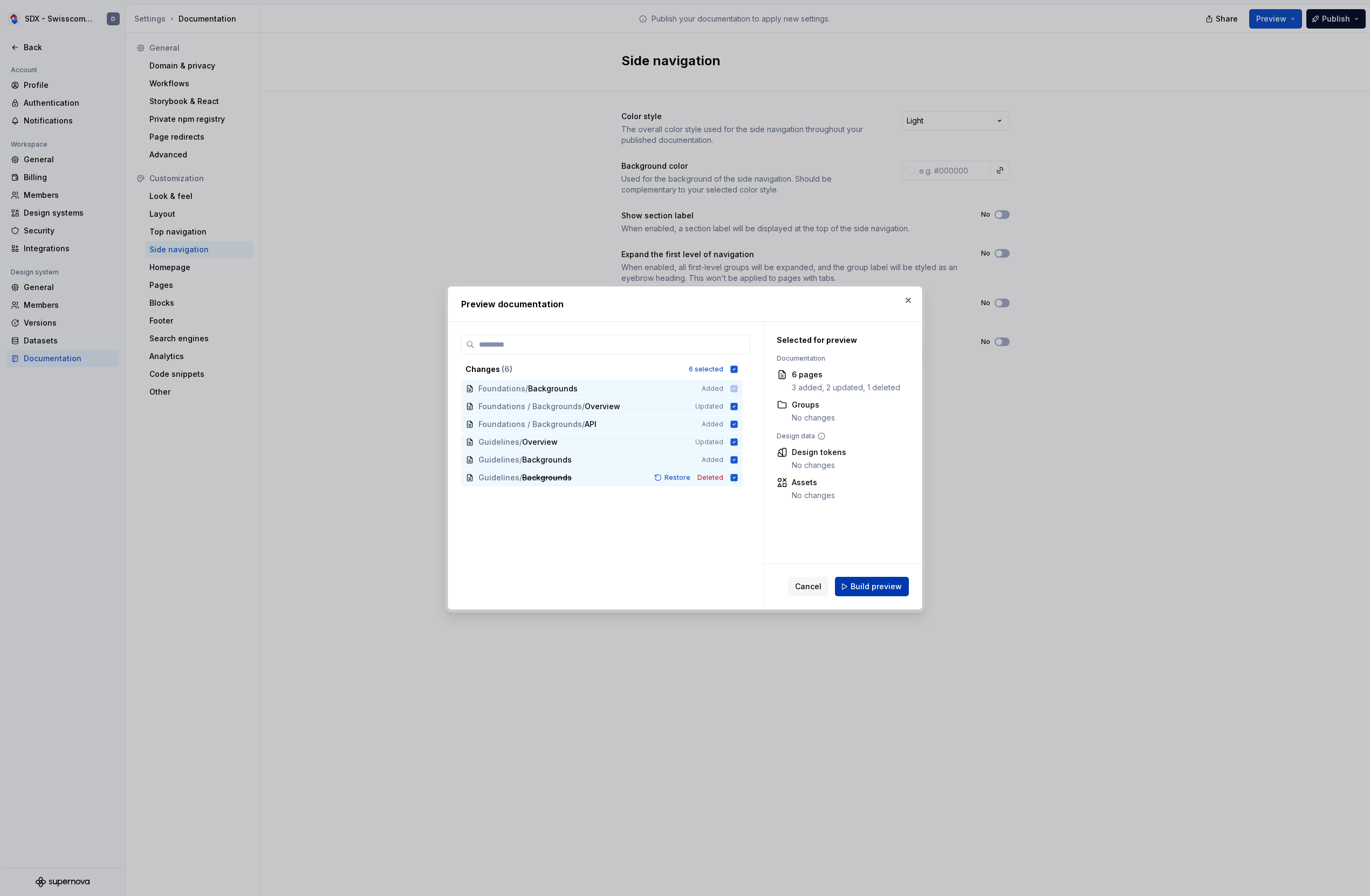
click at [884, 592] on button "Build preview" at bounding box center [871, 587] width 74 height 19
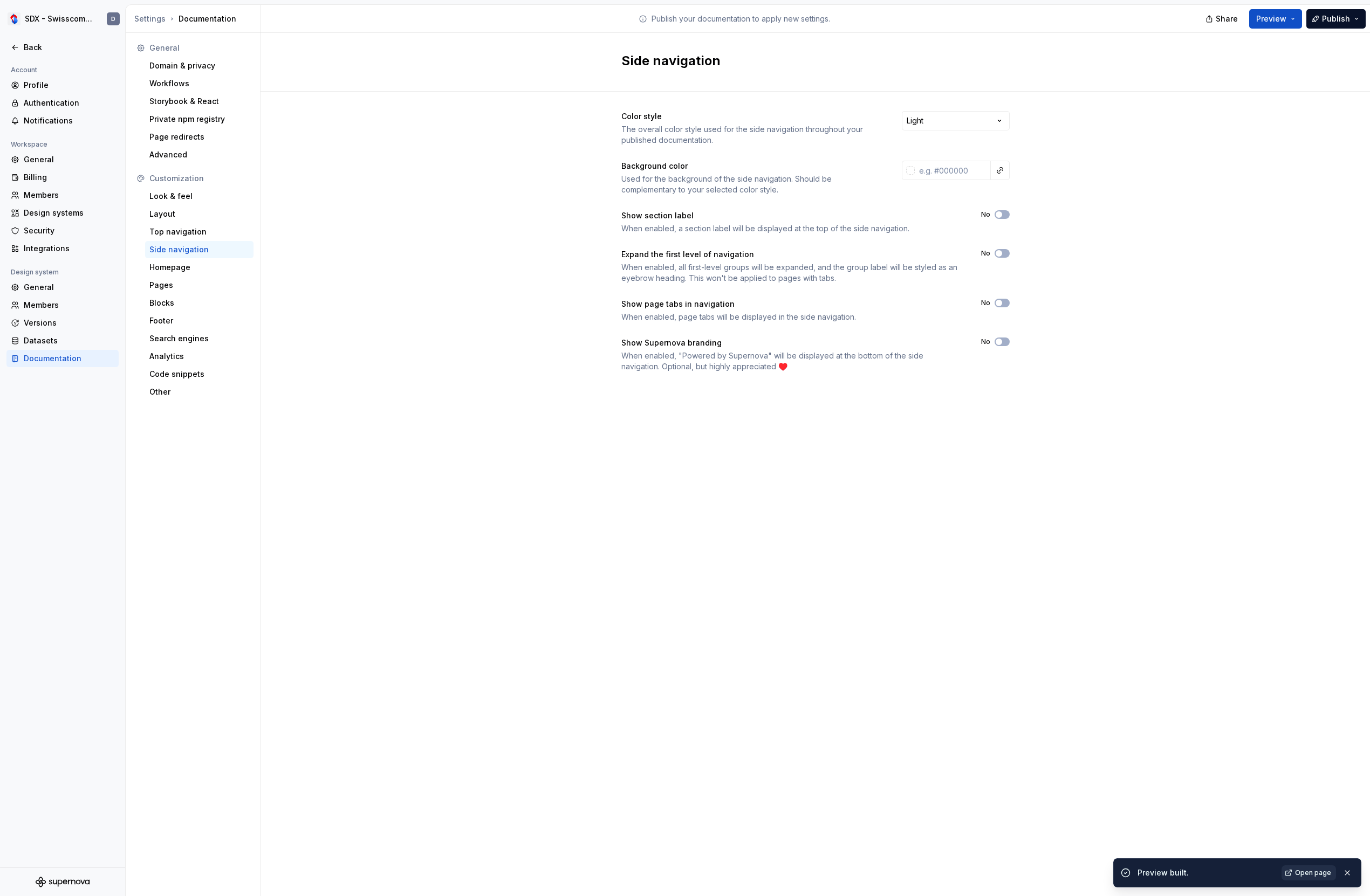
click at [1292, 868] on link "Open page" at bounding box center [1309, 873] width 54 height 15
click at [454, 324] on div "Color style The overall color style used for the side navigation throughout you…" at bounding box center [815, 252] width 1110 height 321
click at [38, 50] on div "Back" at bounding box center [69, 47] width 91 height 11
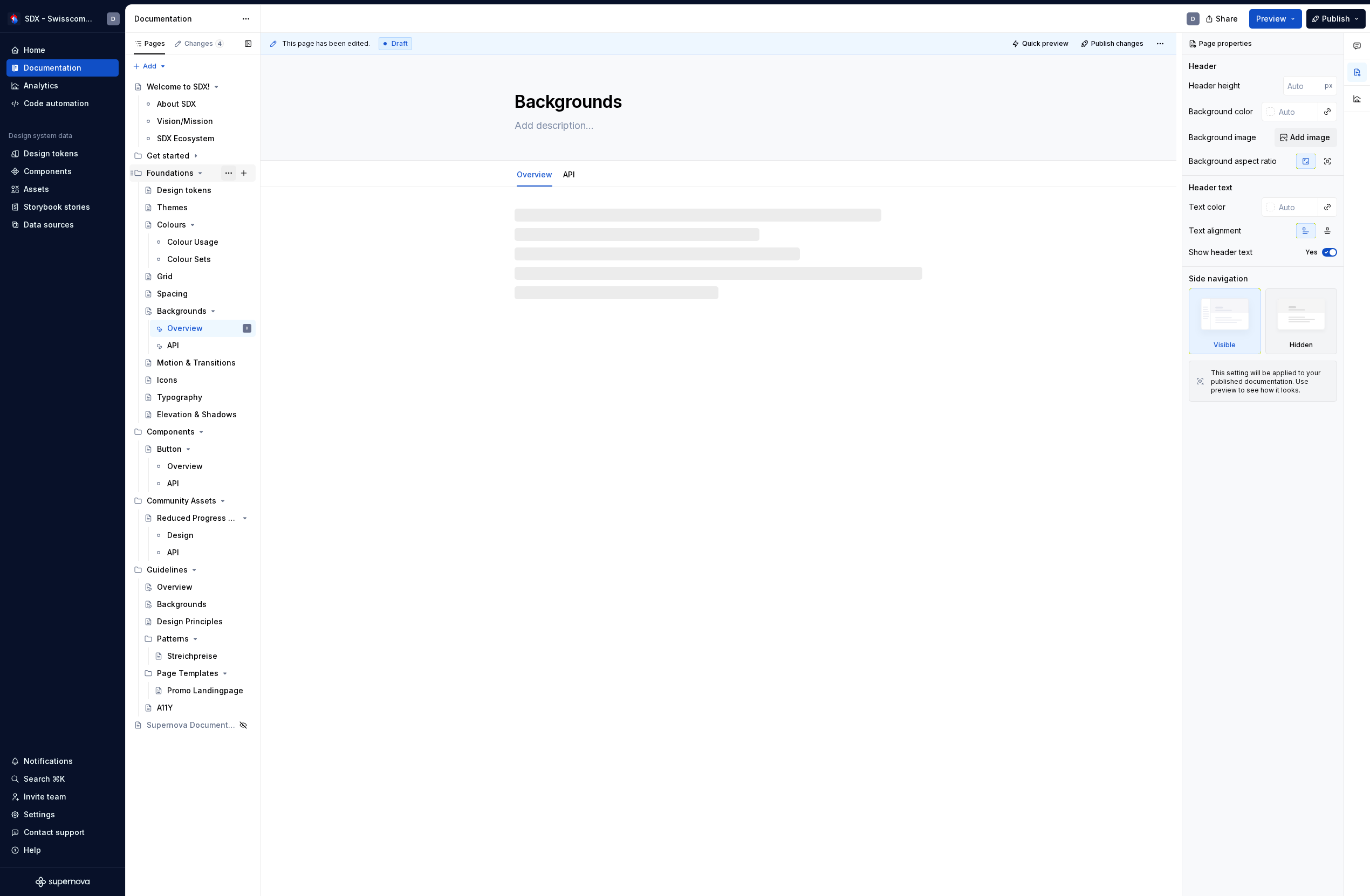
type textarea "*"
